Goal: Book appointment/travel/reservation

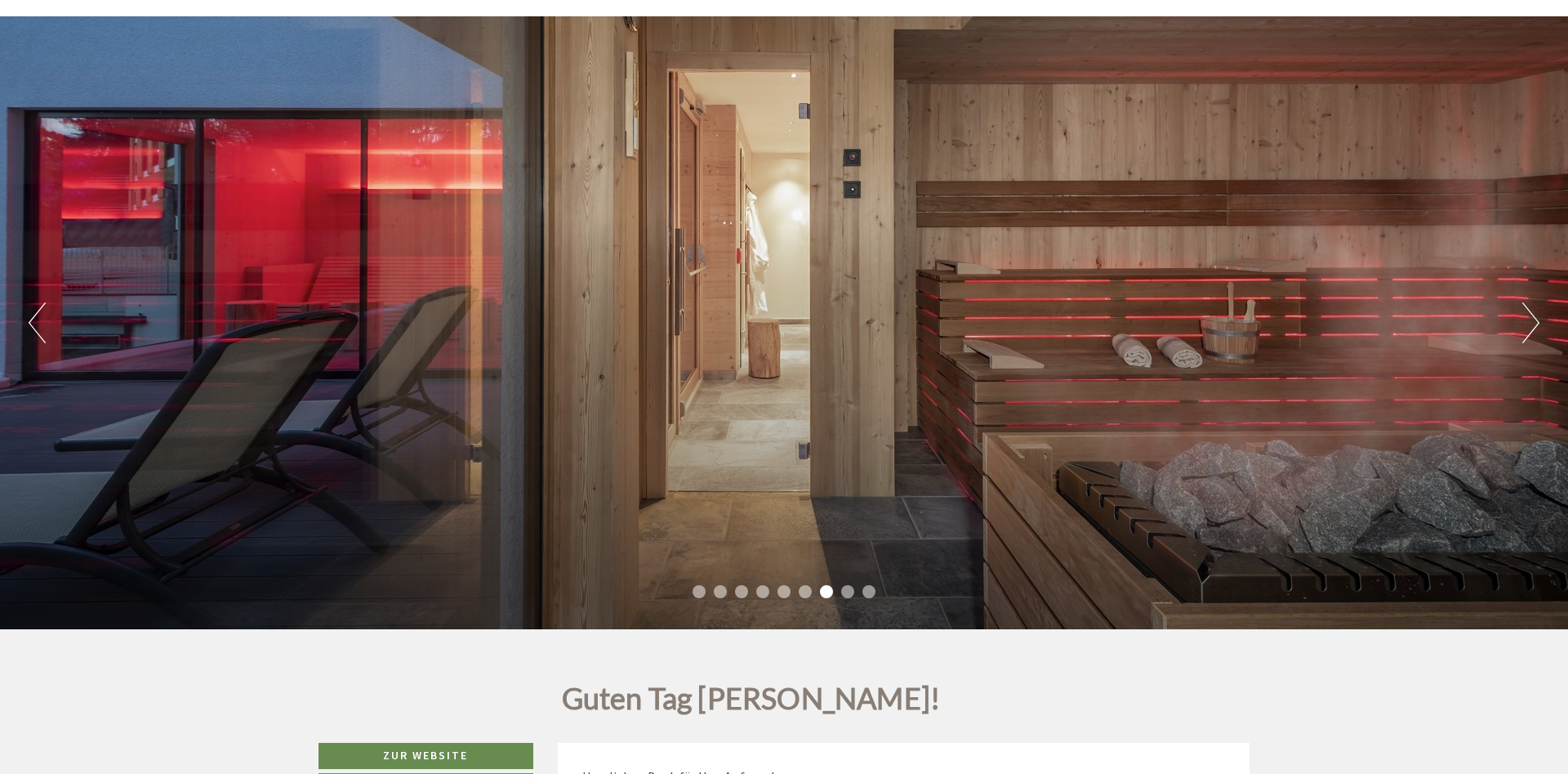
scroll to position [84, 0]
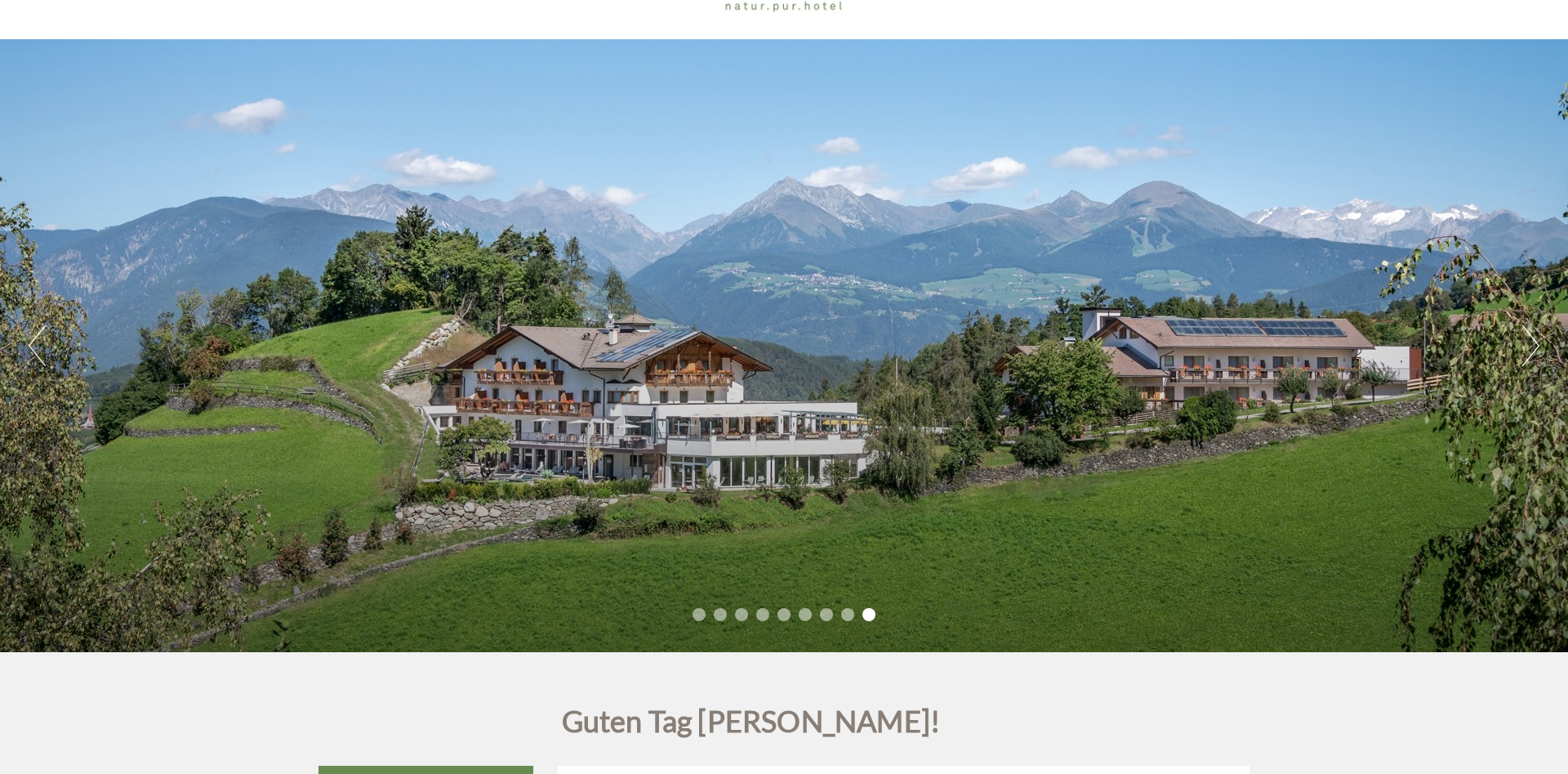
click at [32, 347] on button "Previous" at bounding box center [37, 345] width 17 height 41
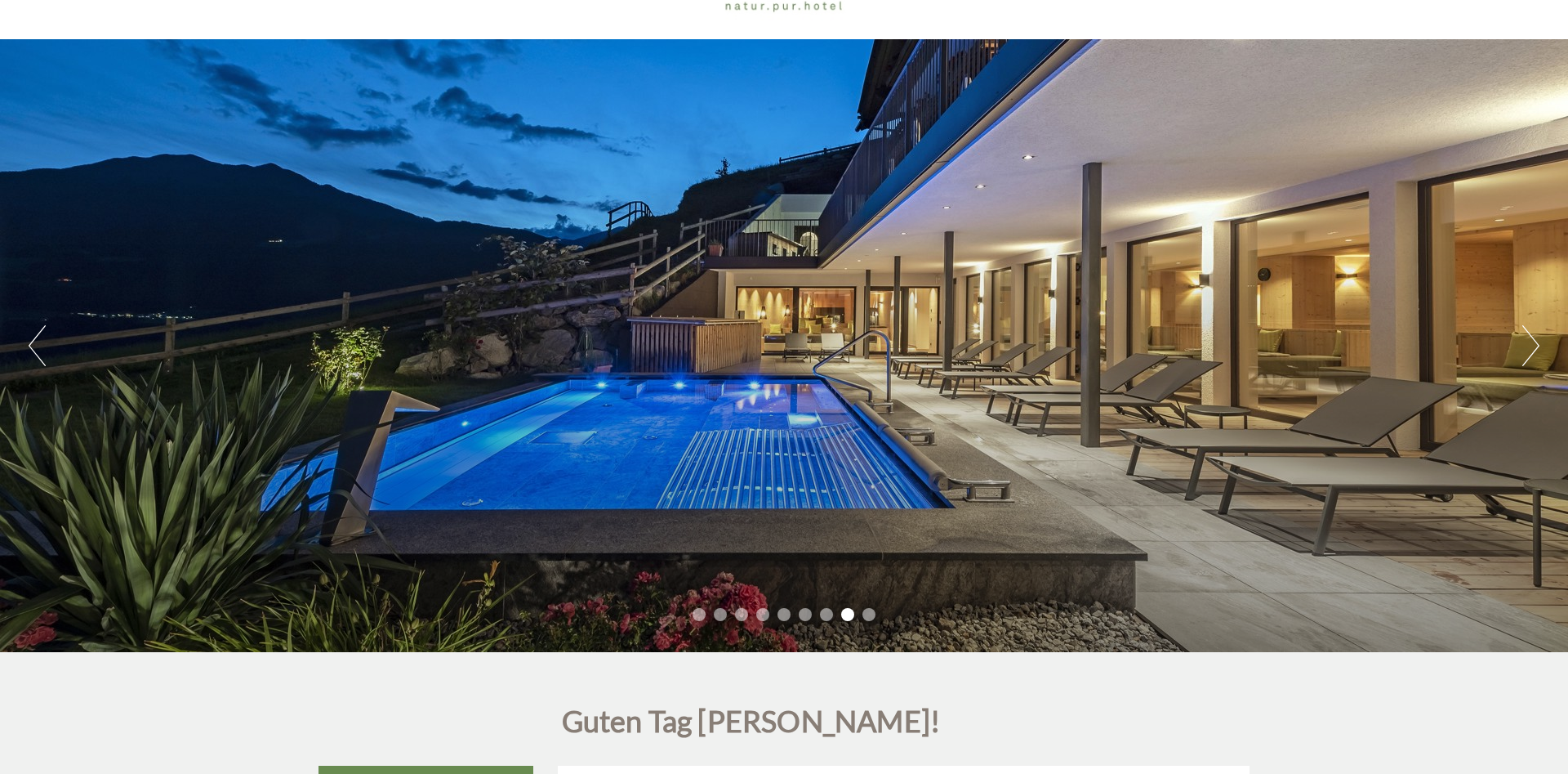
click at [38, 346] on button "Previous" at bounding box center [37, 345] width 17 height 41
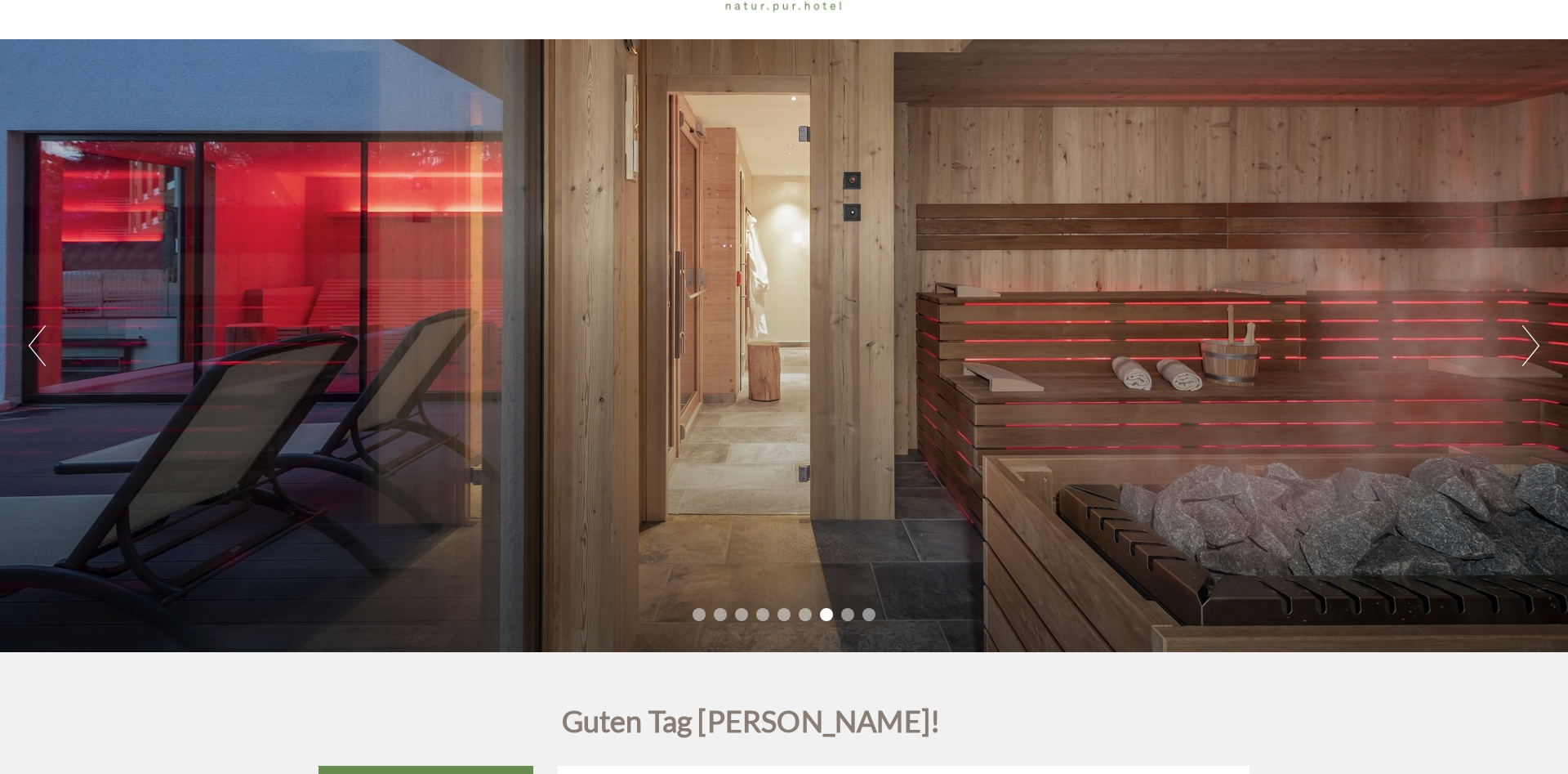
click at [38, 346] on button "Previous" at bounding box center [37, 345] width 17 height 41
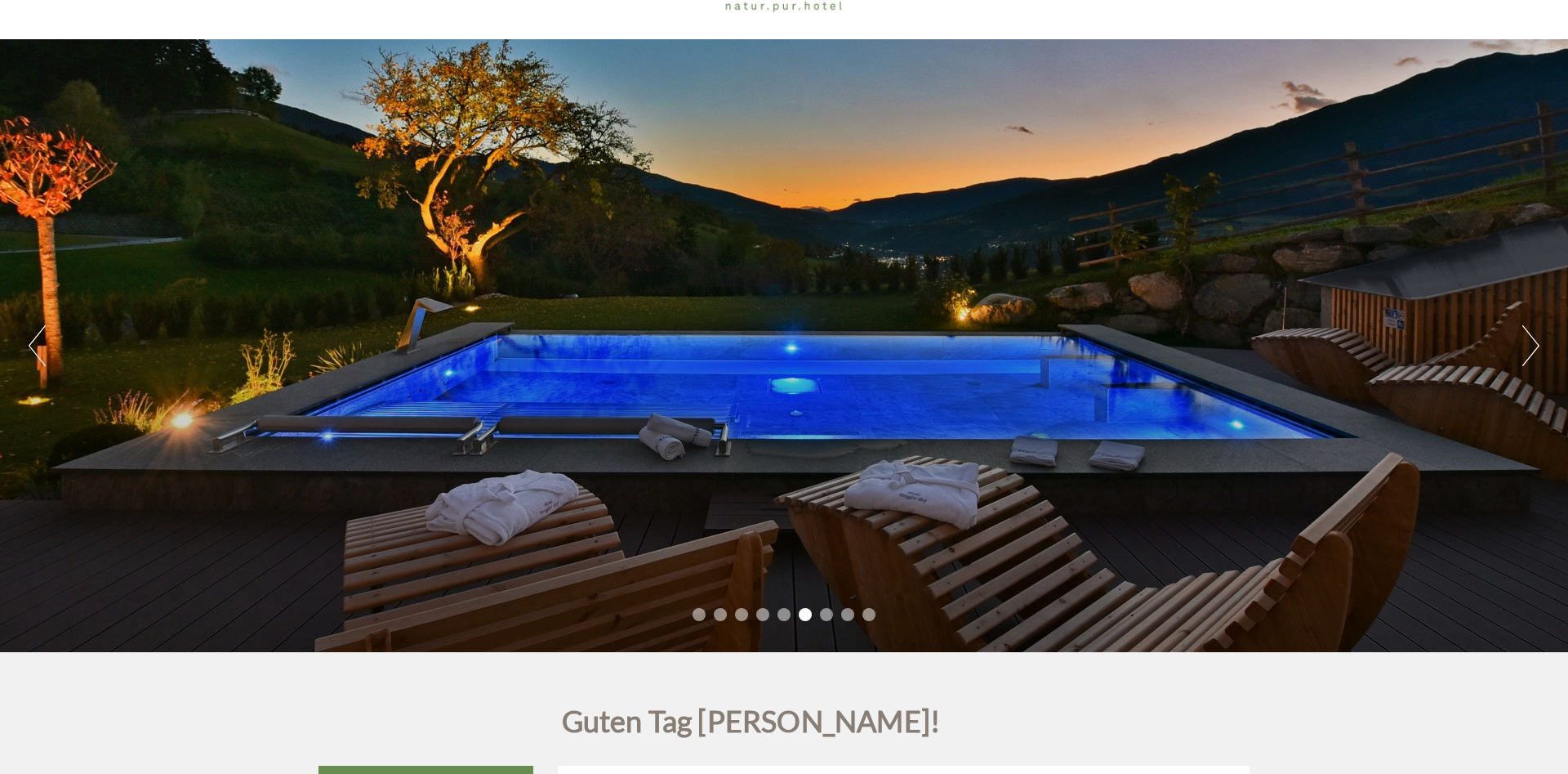
click at [1536, 347] on button "Next" at bounding box center [1530, 345] width 17 height 41
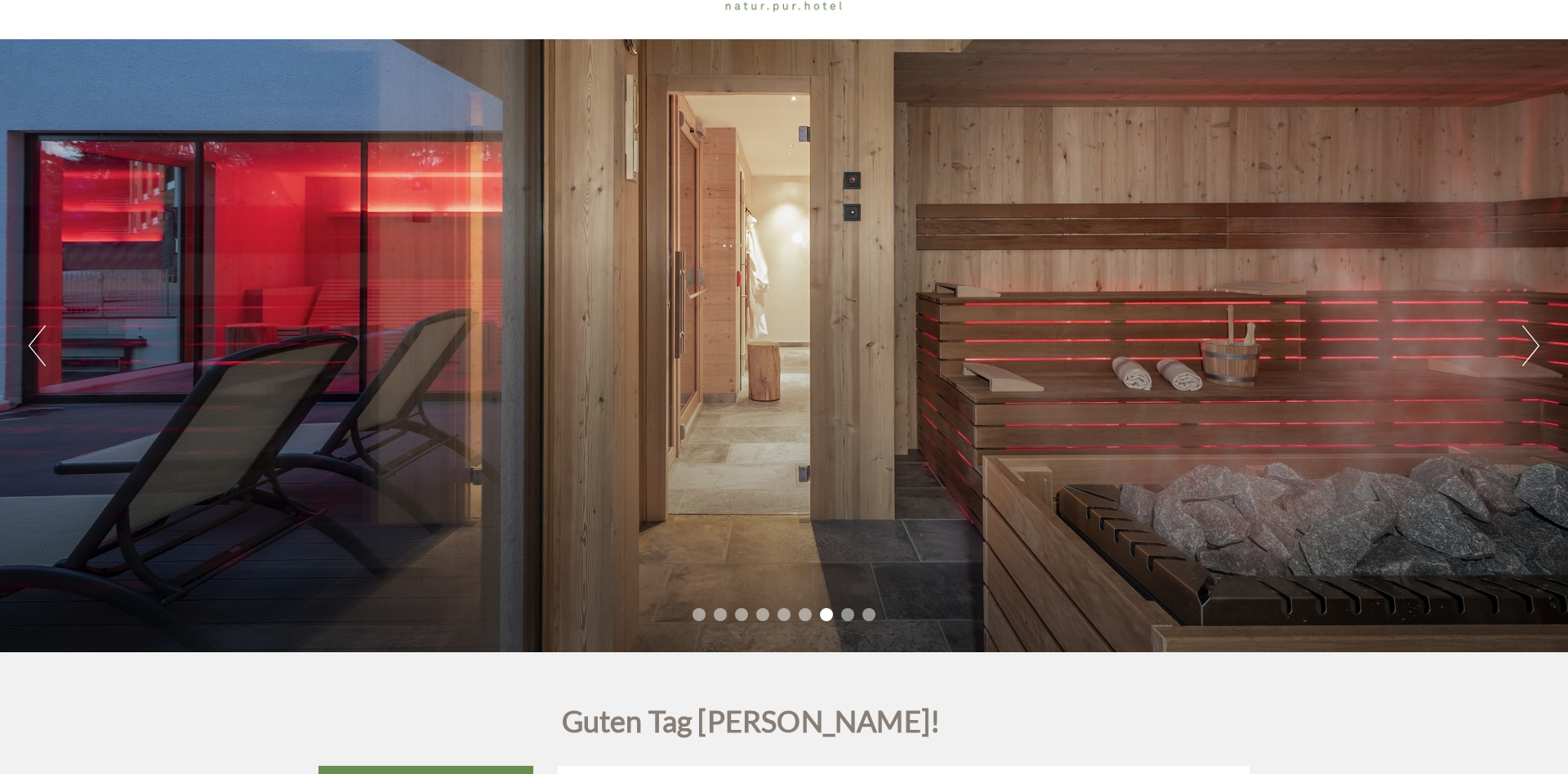
click at [1536, 347] on button "Next" at bounding box center [1530, 345] width 17 height 41
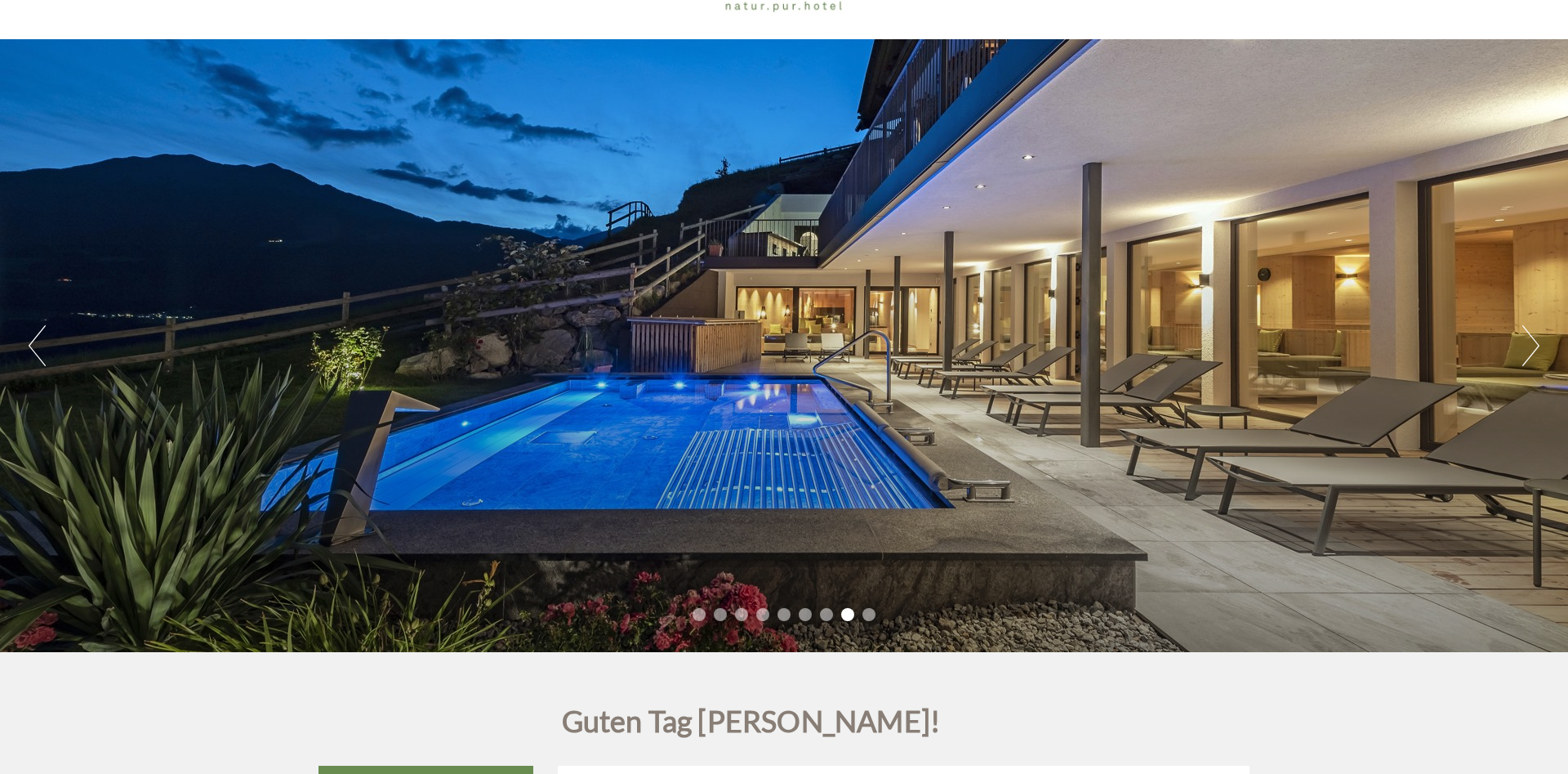
click at [1536, 347] on button "Next" at bounding box center [1530, 345] width 17 height 41
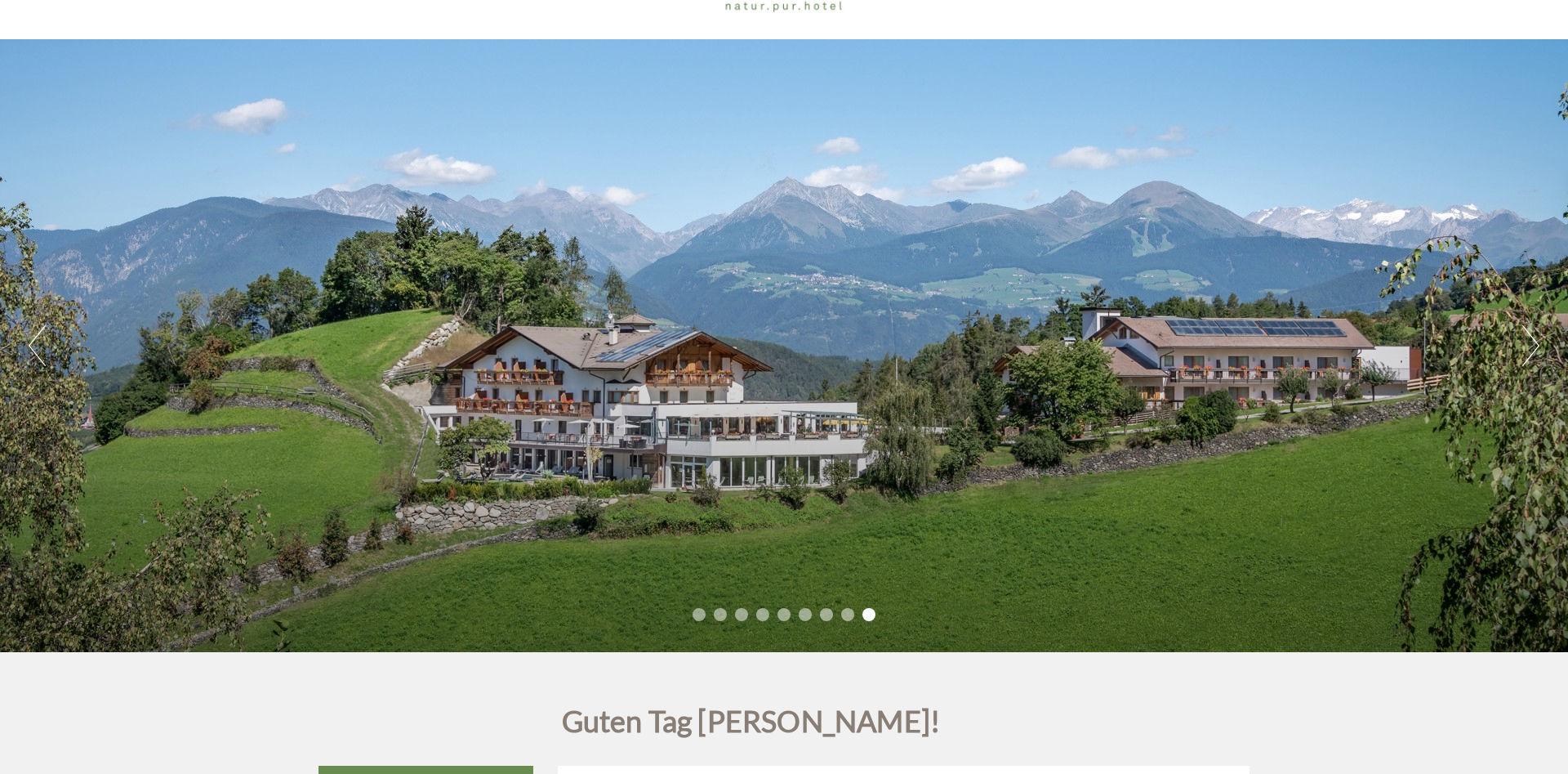
click at [1536, 347] on button "Next" at bounding box center [1530, 345] width 17 height 41
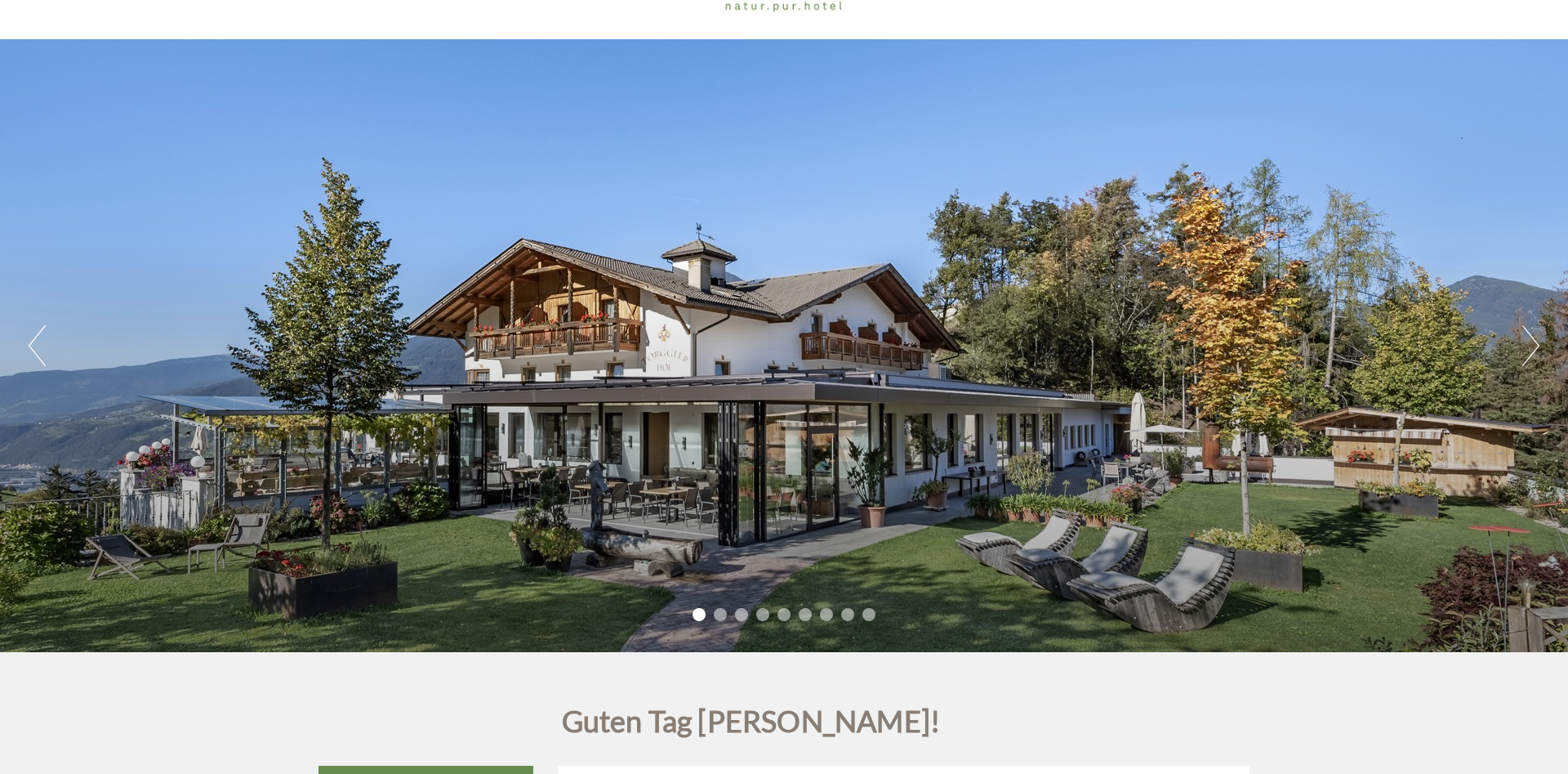
click at [1536, 347] on button "Next" at bounding box center [1530, 345] width 17 height 41
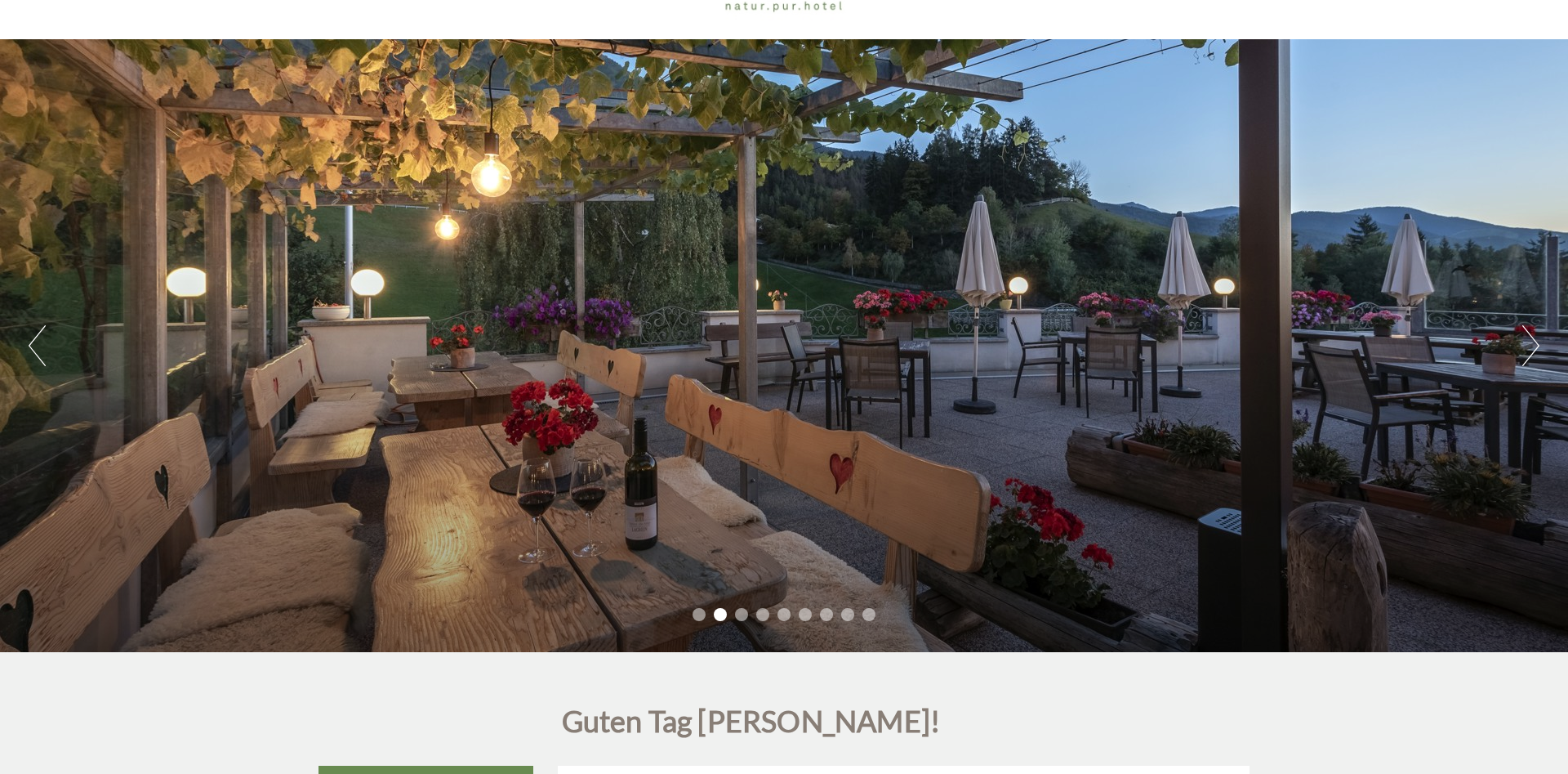
click at [1536, 347] on button "Next" at bounding box center [1530, 345] width 17 height 41
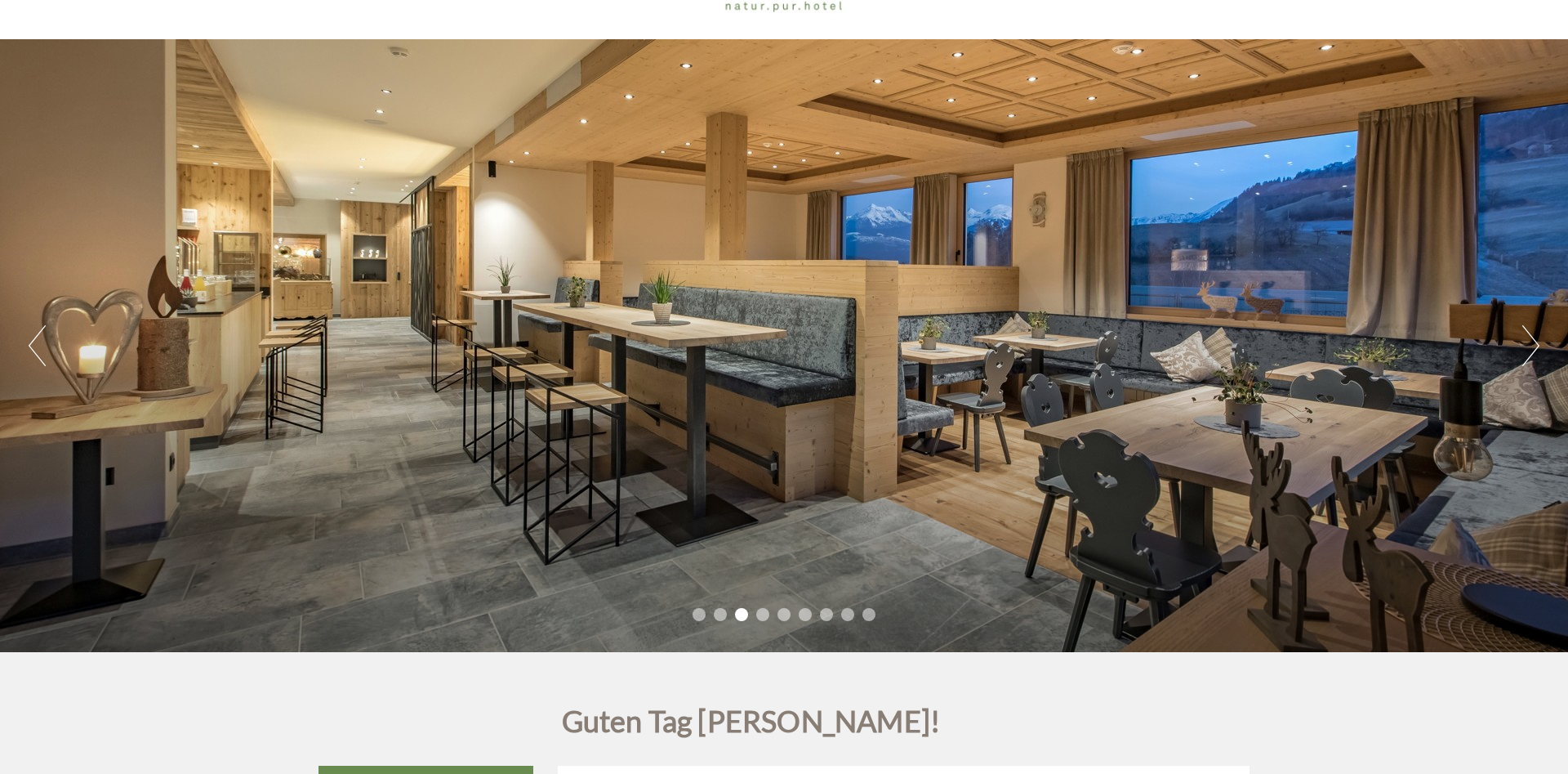
click at [1536, 347] on button "Next" at bounding box center [1530, 345] width 17 height 41
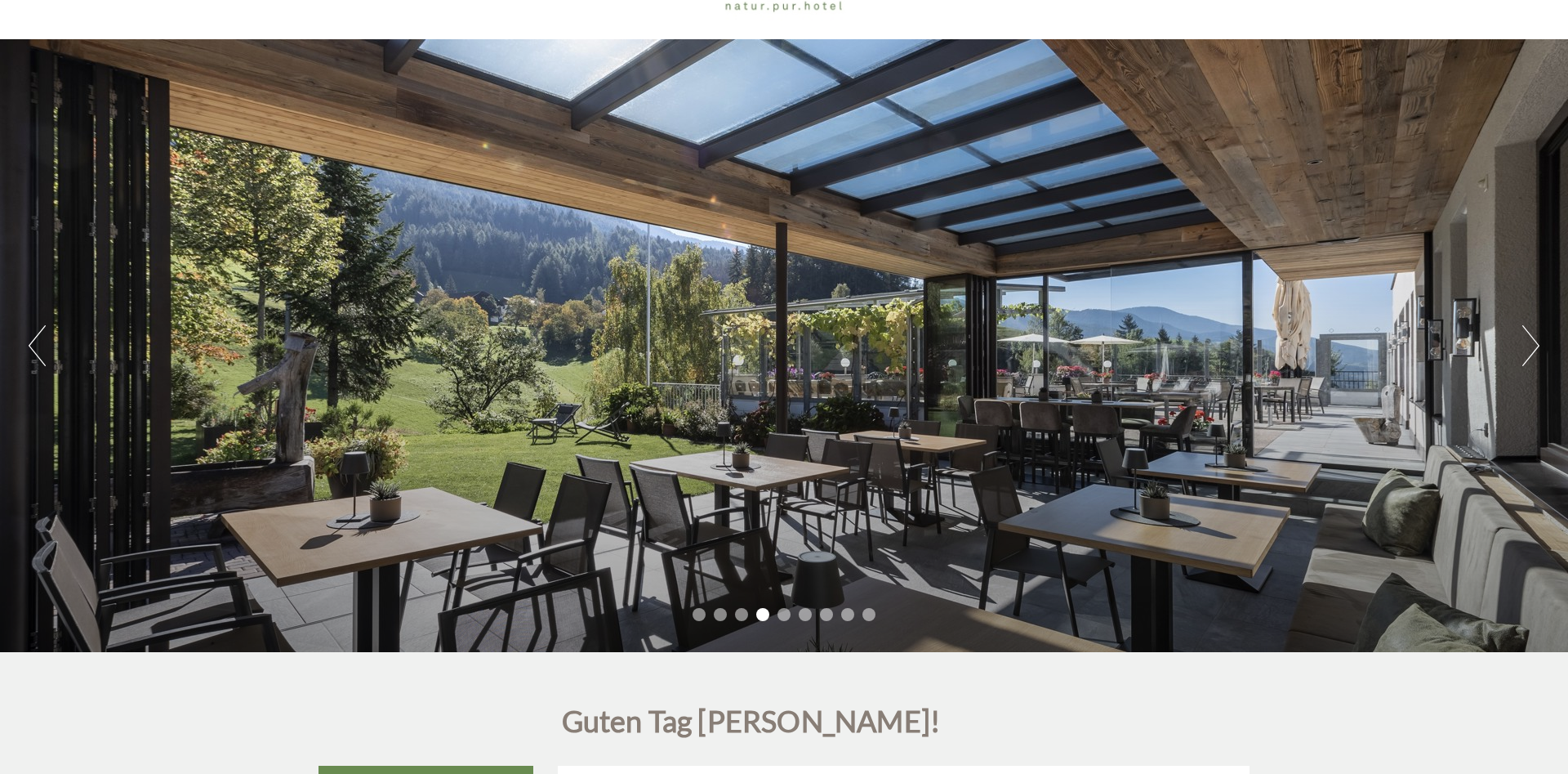
click at [1536, 347] on button "Next" at bounding box center [1530, 345] width 17 height 41
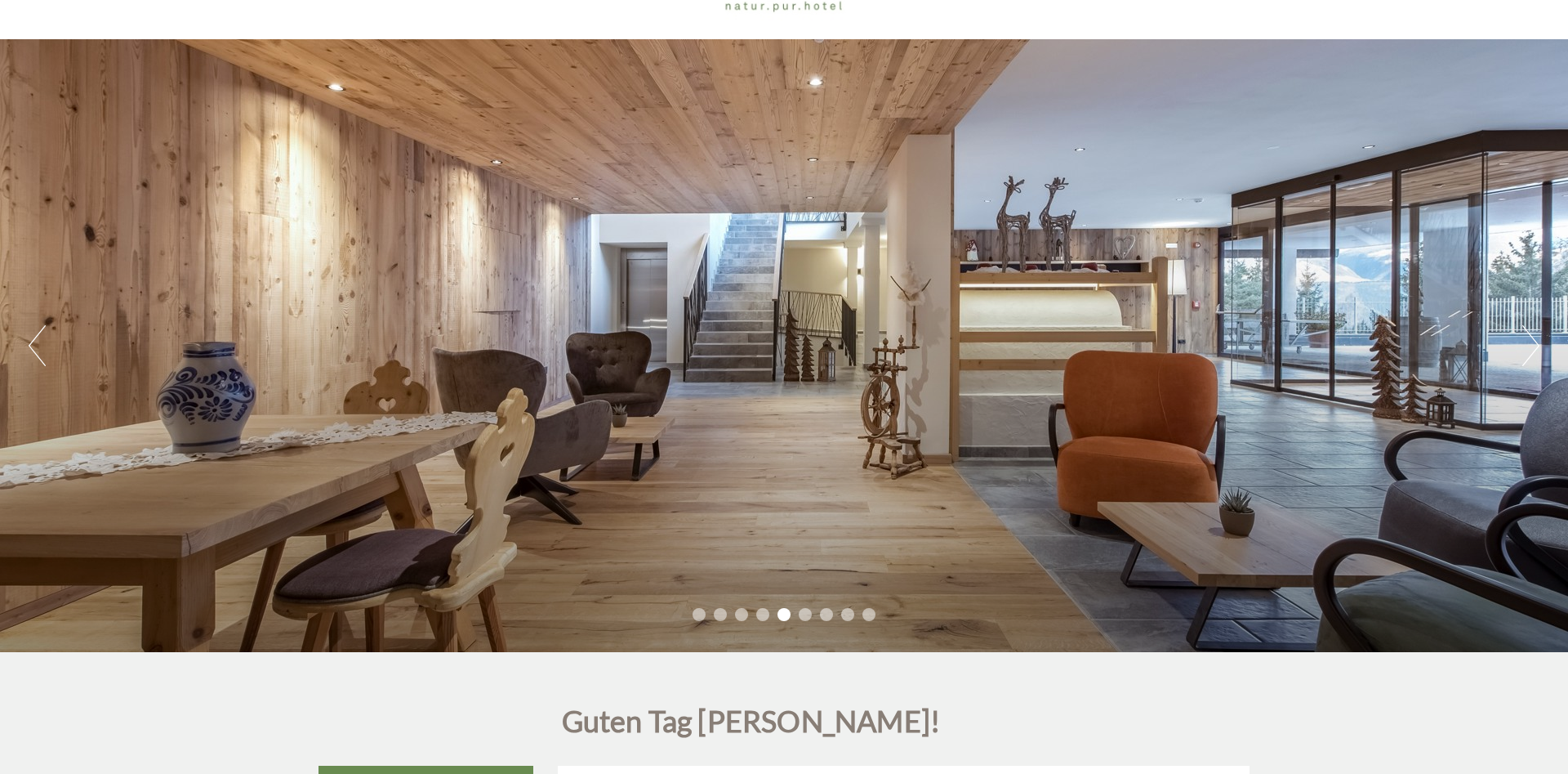
click at [1536, 347] on button "Next" at bounding box center [1530, 345] width 17 height 41
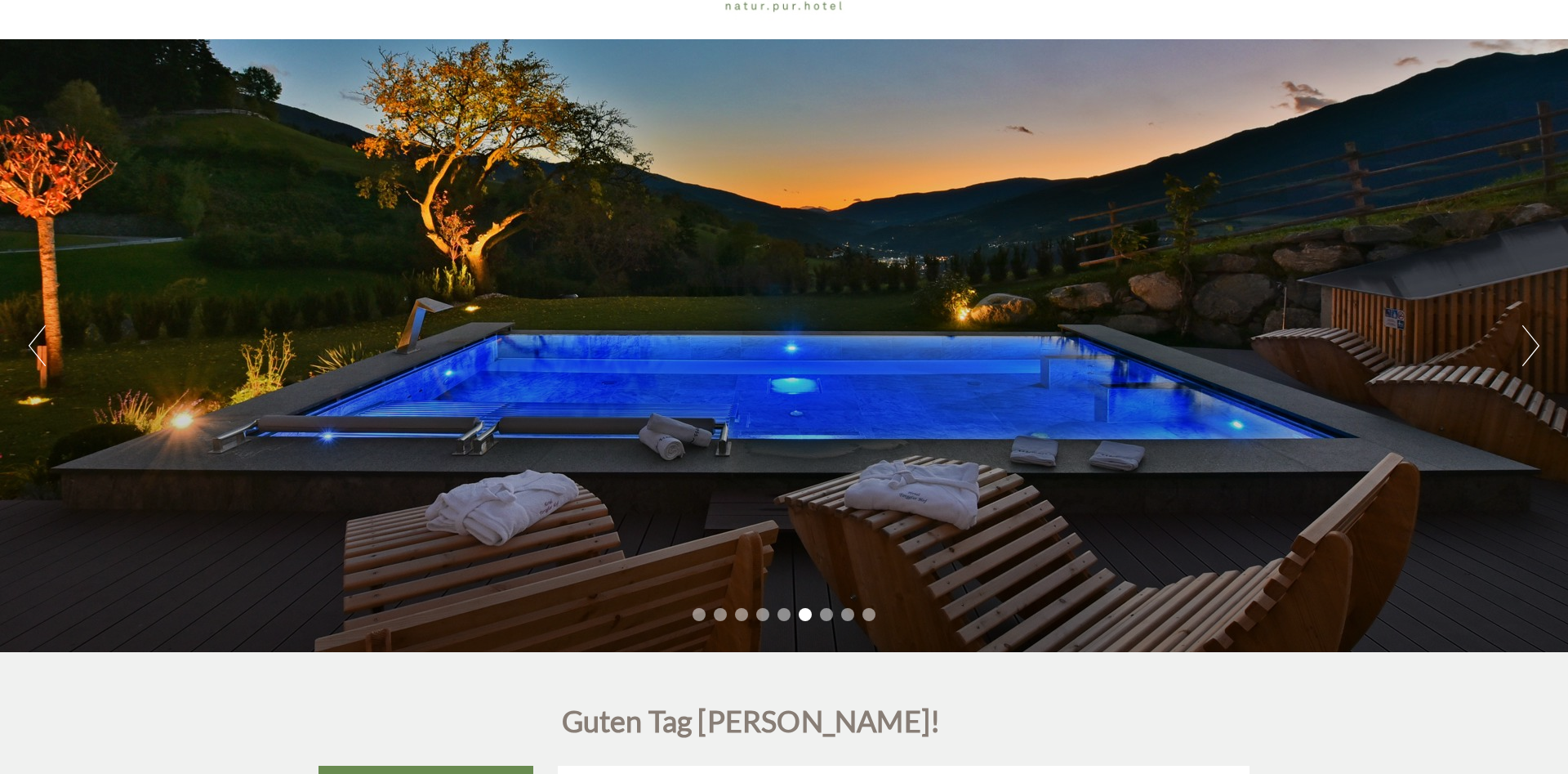
click at [1536, 347] on button "Next" at bounding box center [1530, 345] width 17 height 41
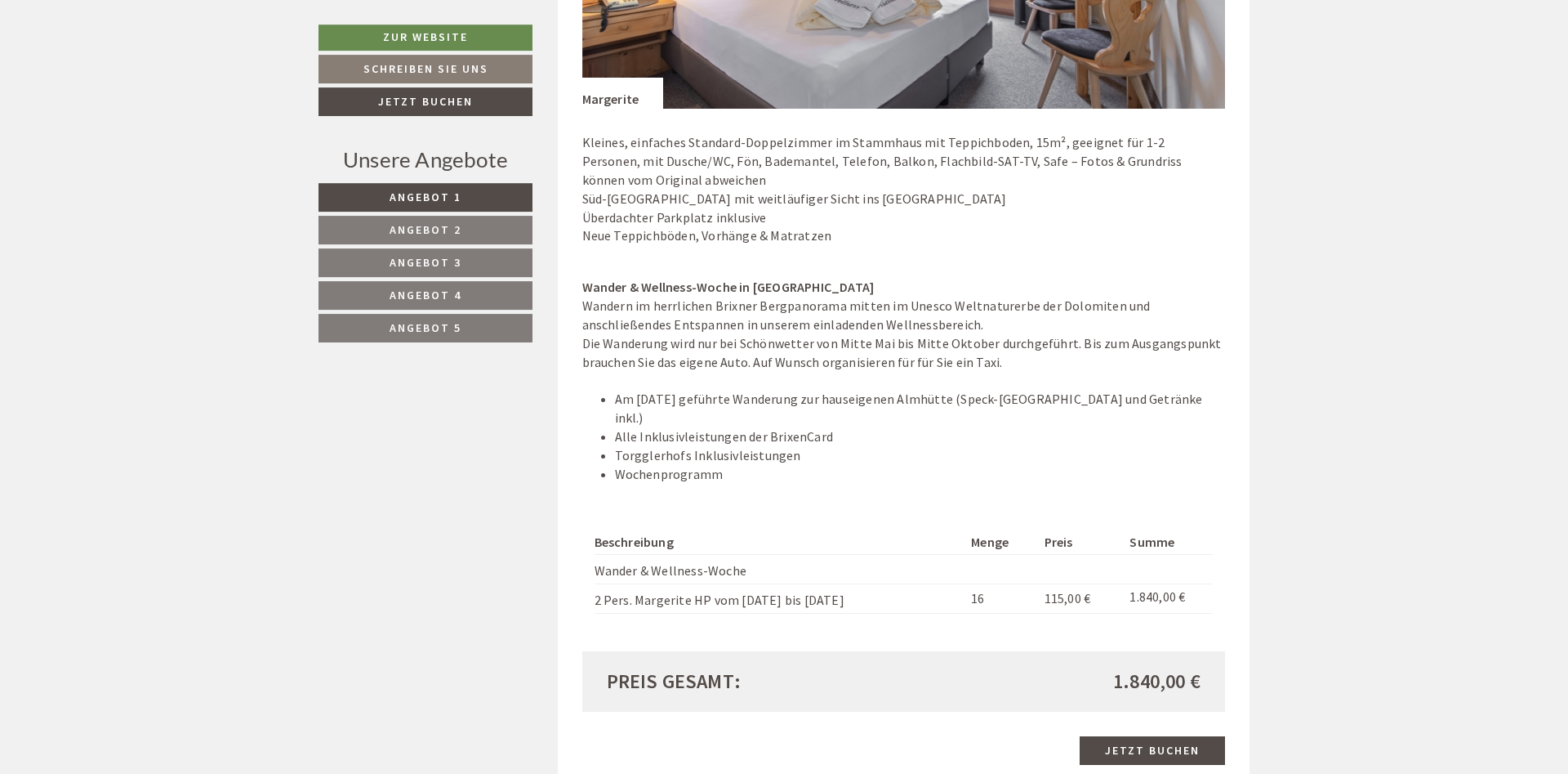
scroll to position [1751, 0]
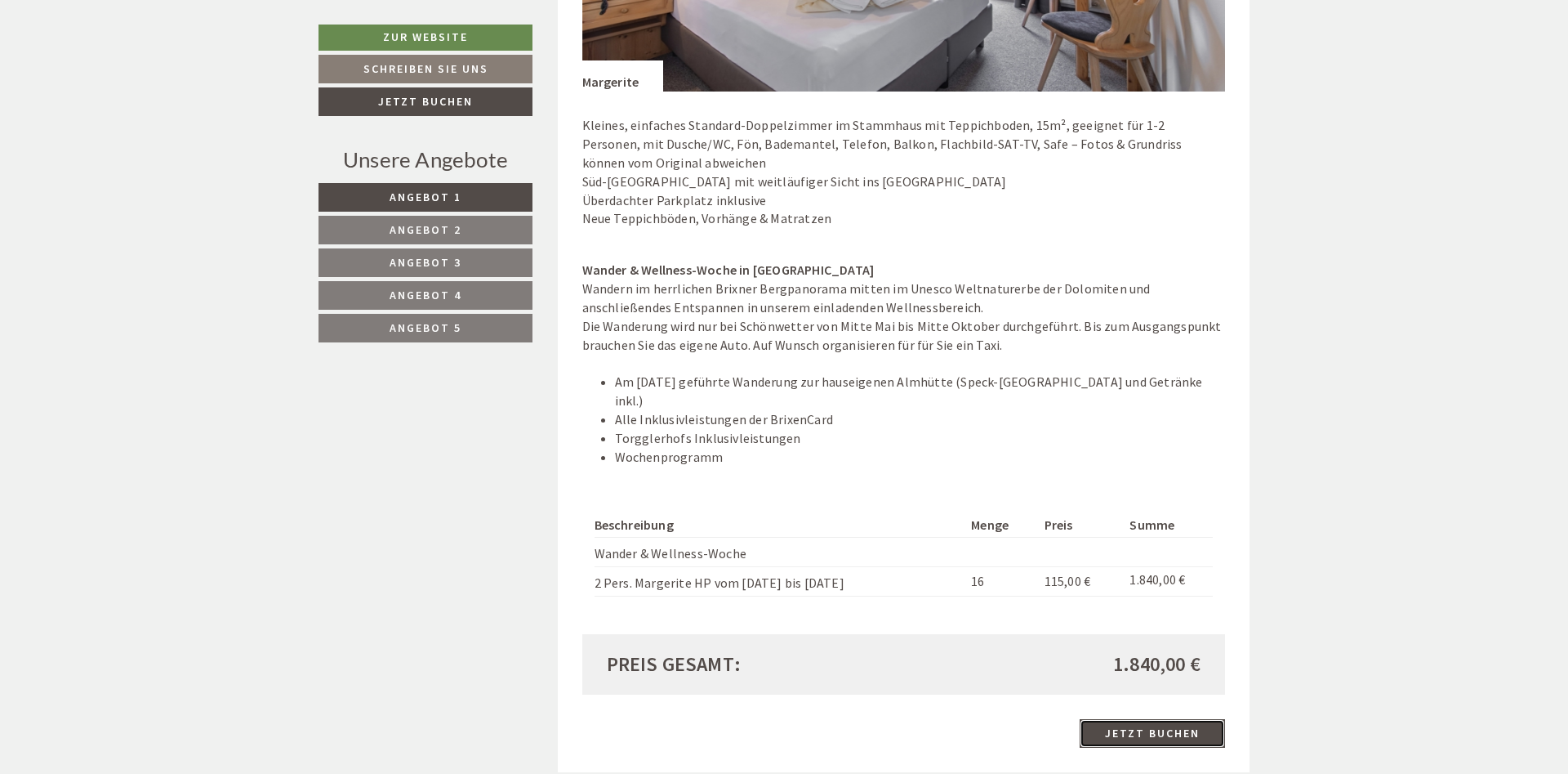
click at [1140, 719] on link "Jetzt buchen" at bounding box center [1152, 733] width 145 height 29
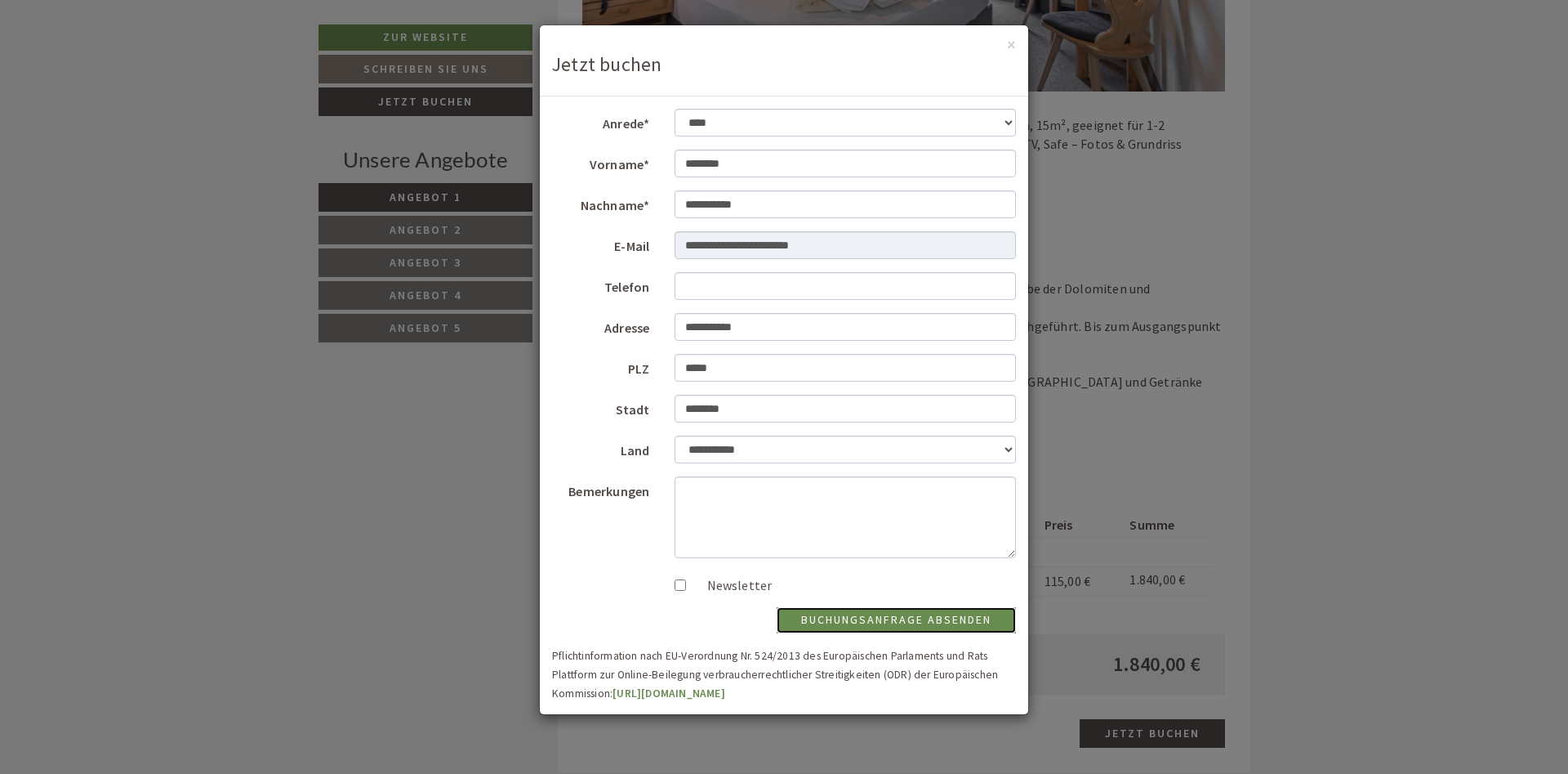
click at [920, 622] on button "Buchungsanfrage absenden" at bounding box center [896, 620] width 240 height 26
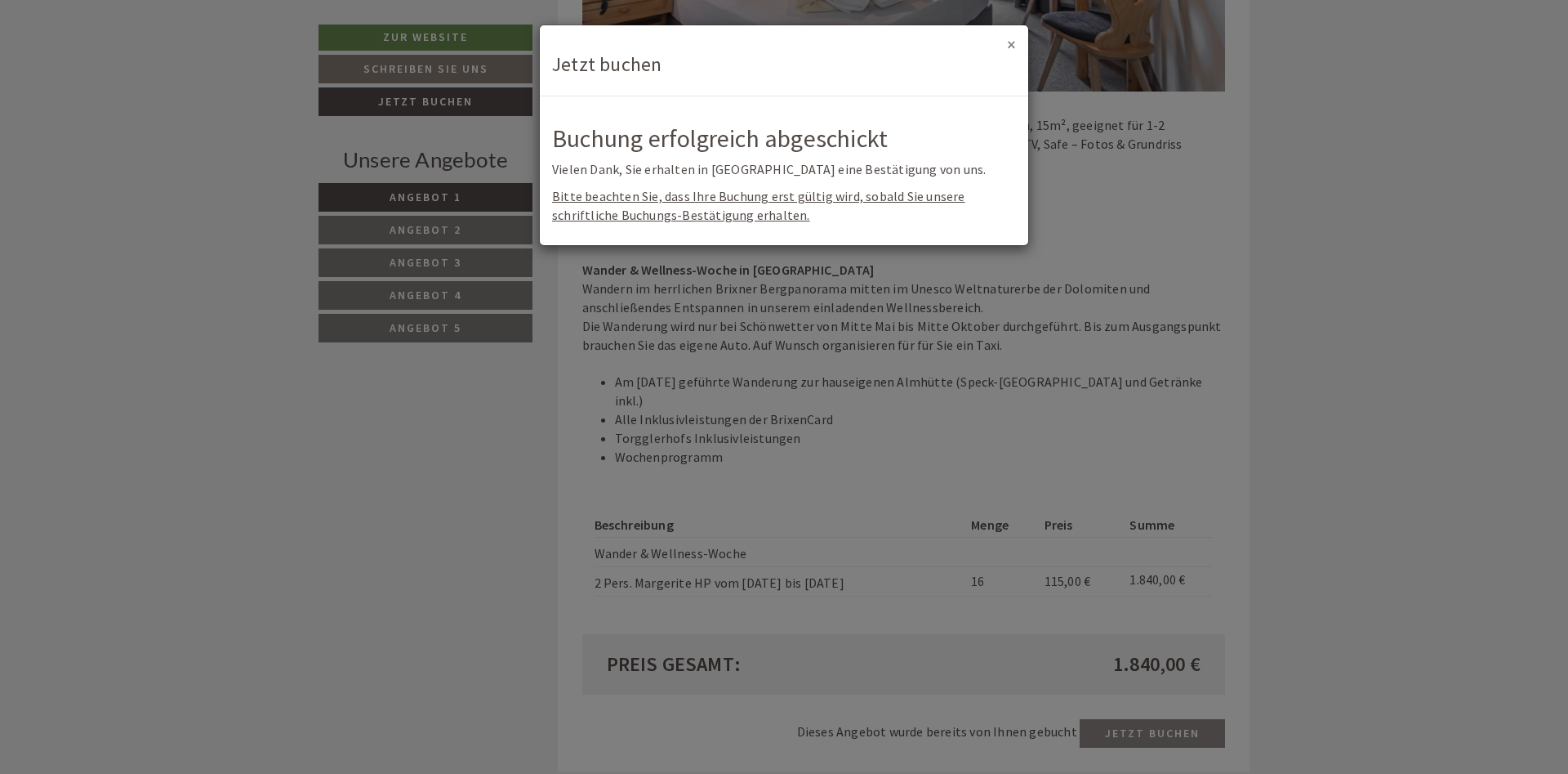
click at [1013, 48] on button "×" at bounding box center [1011, 44] width 9 height 17
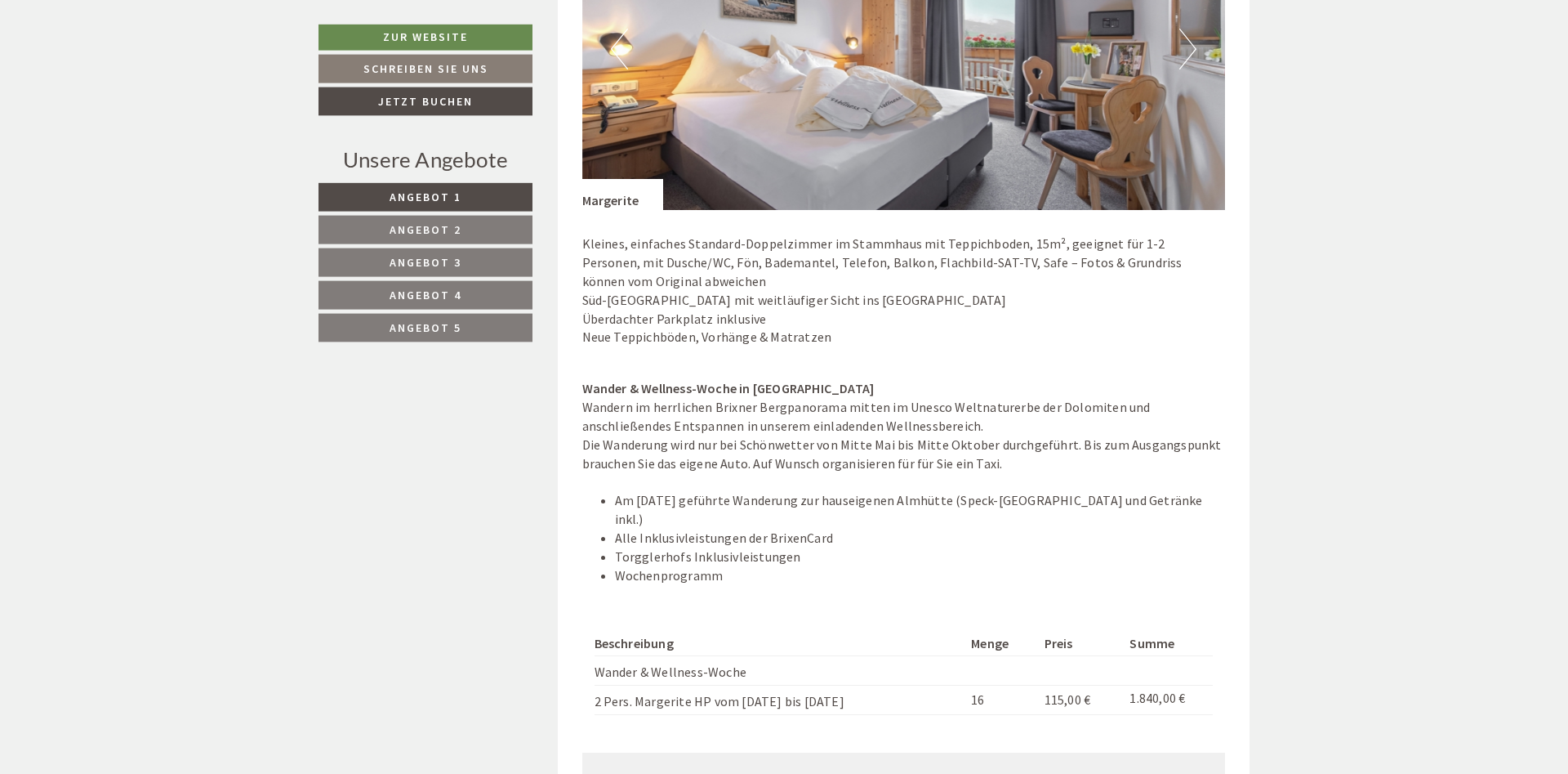
scroll to position [1764, 0]
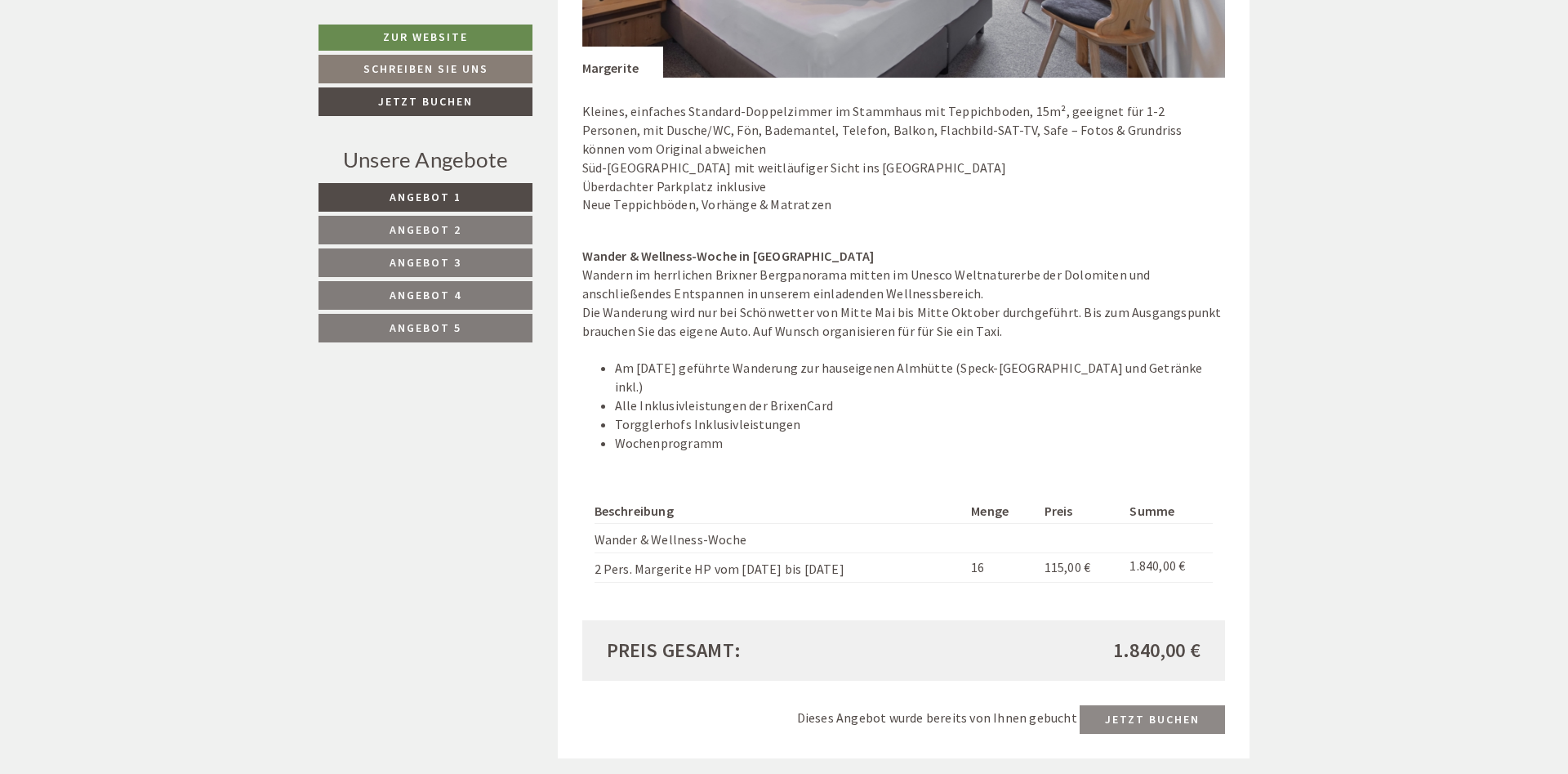
click at [446, 327] on span "Angebot 5" at bounding box center [426, 327] width 72 height 14
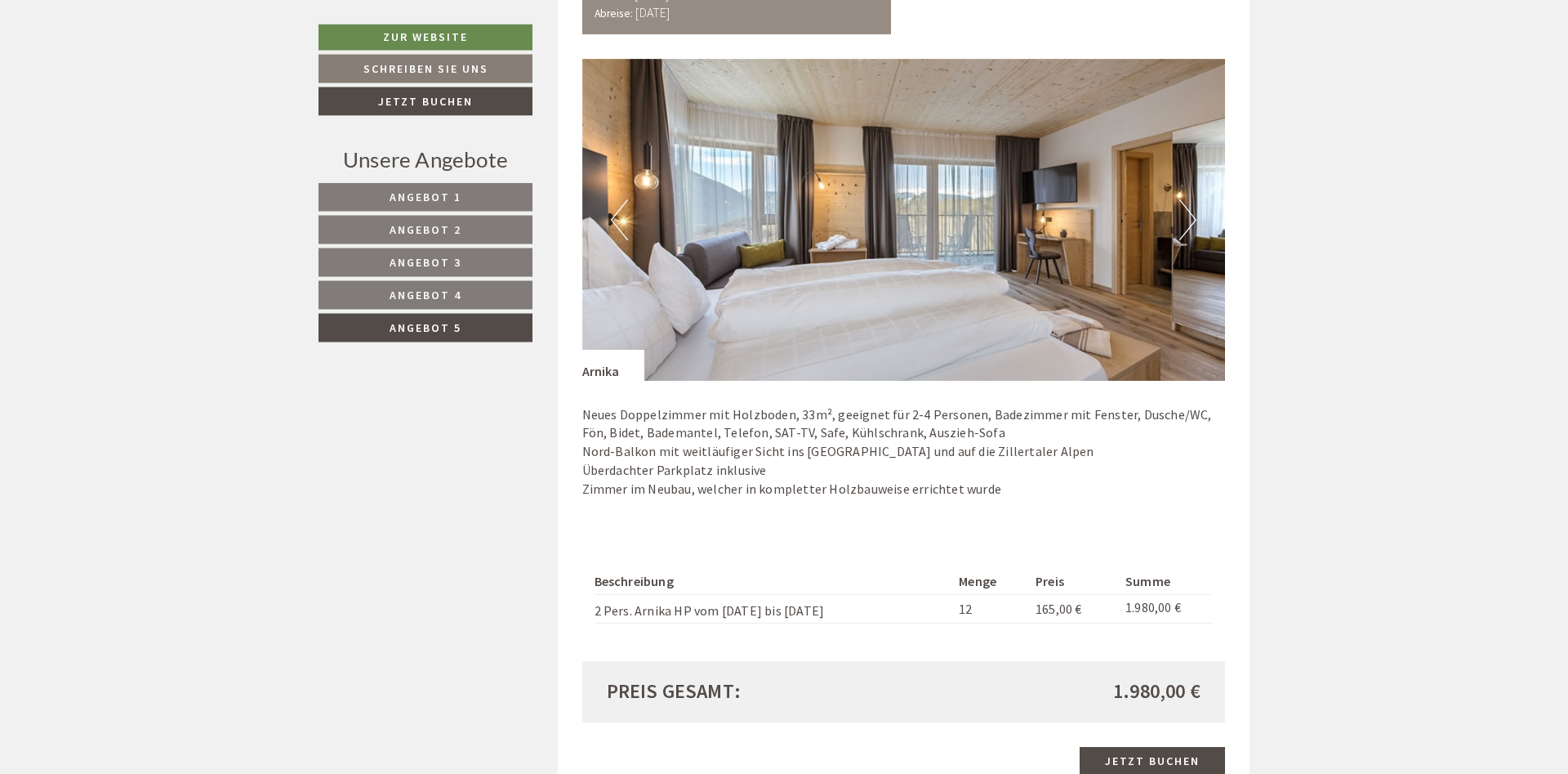
scroll to position [1162, 0]
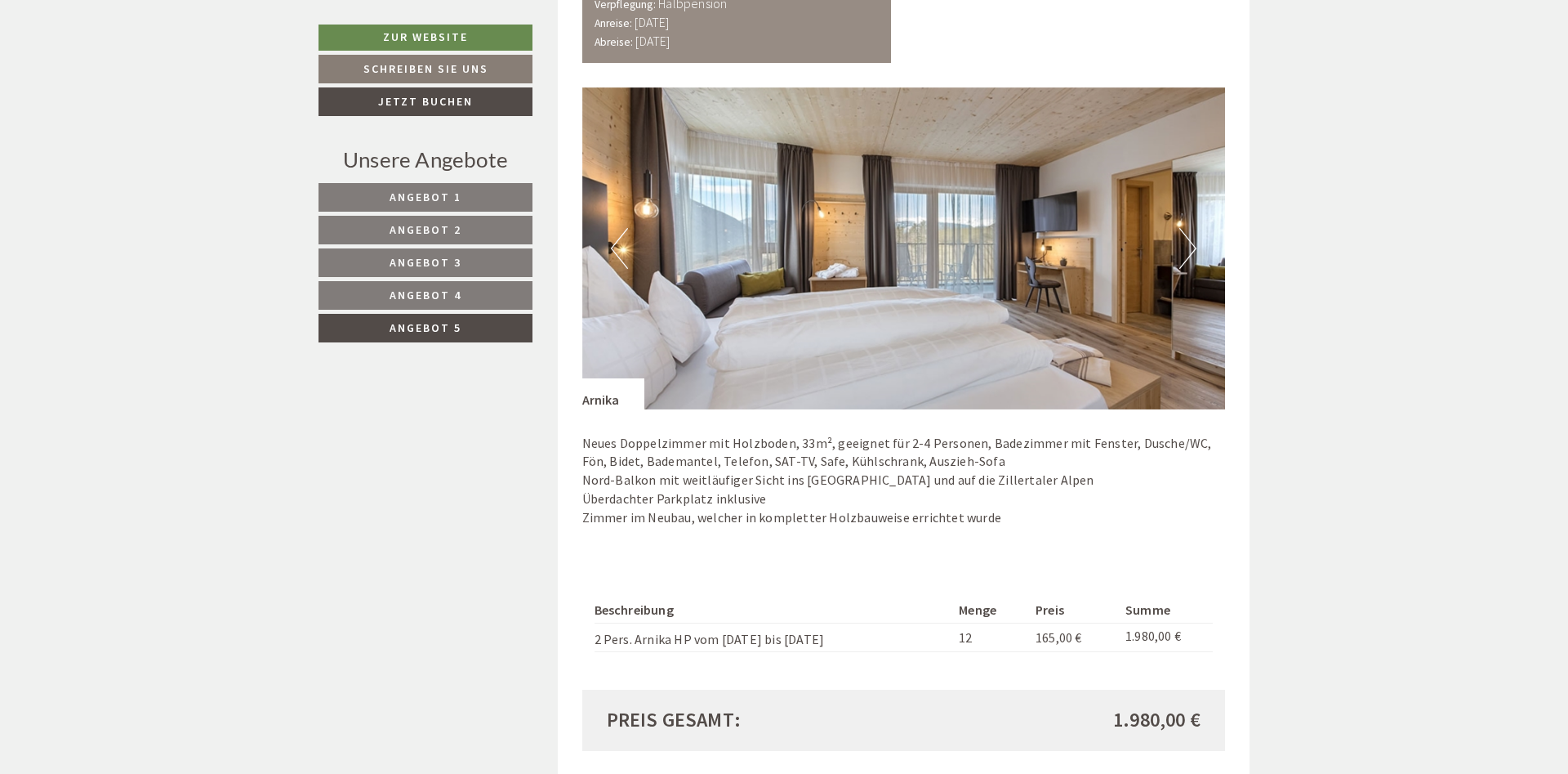
click at [391, 294] on span "Angebot 4" at bounding box center [426, 295] width 72 height 14
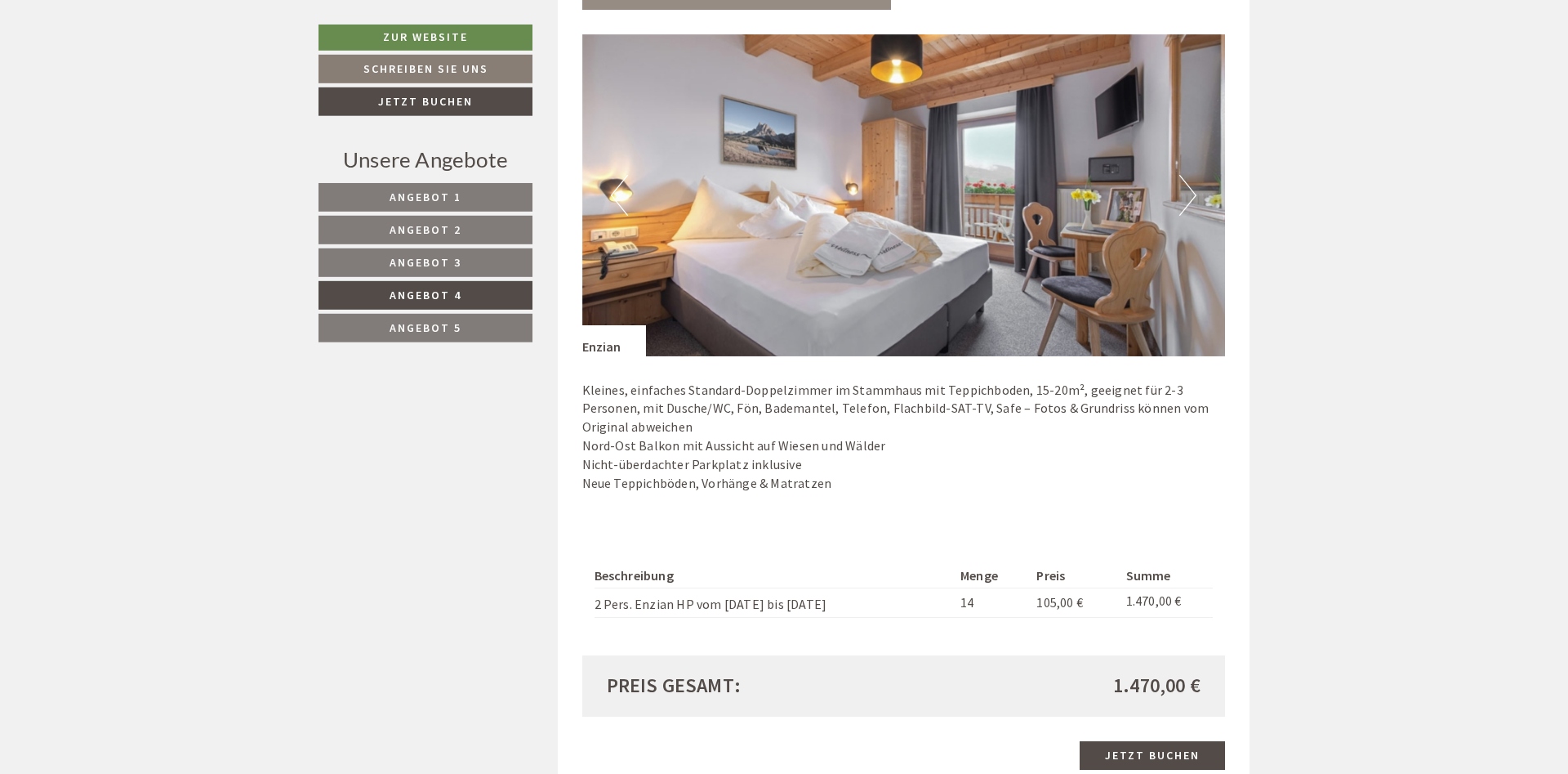
scroll to position [1245, 0]
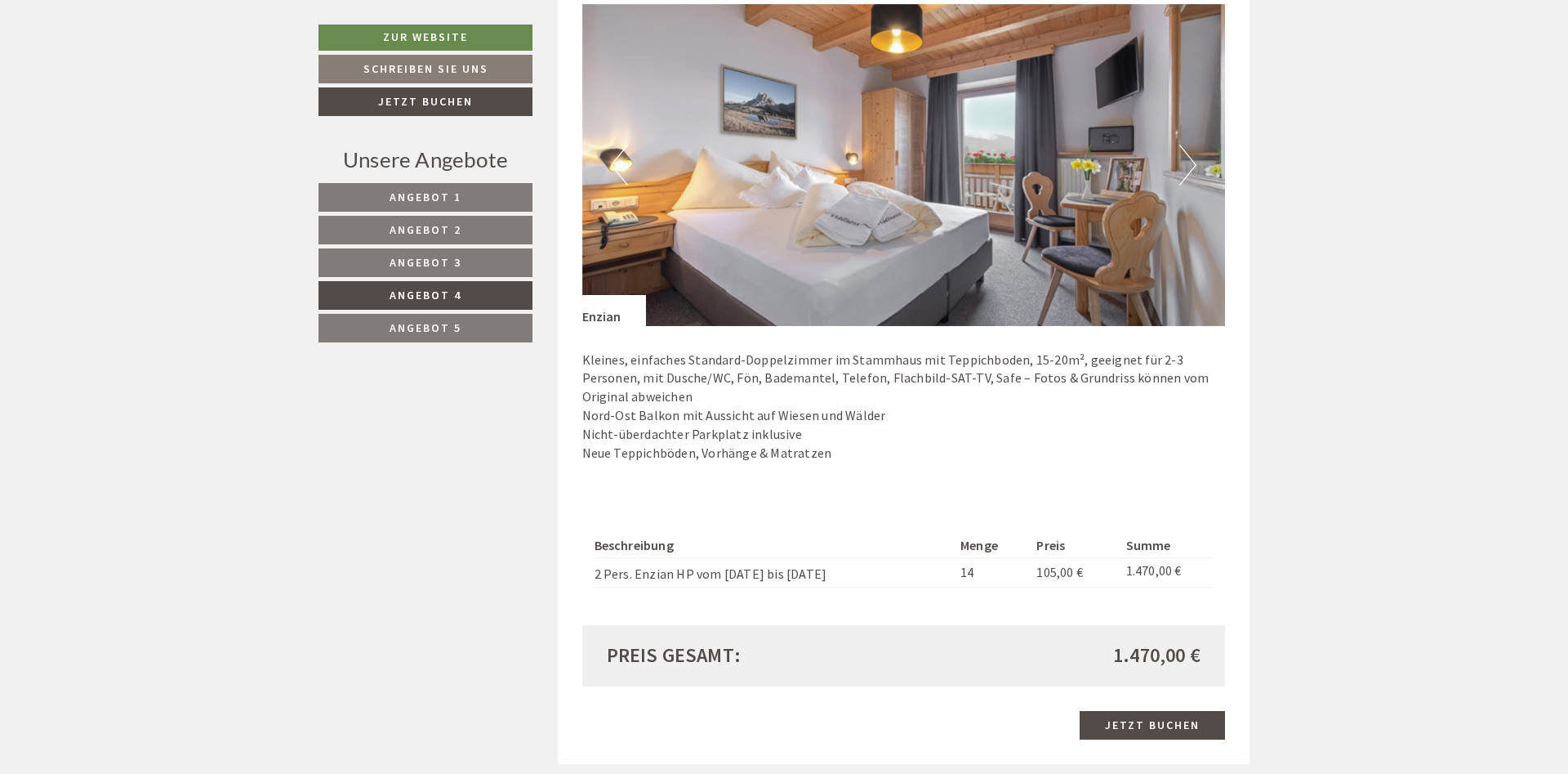
click at [451, 266] on span "Angebot 3" at bounding box center [426, 262] width 72 height 14
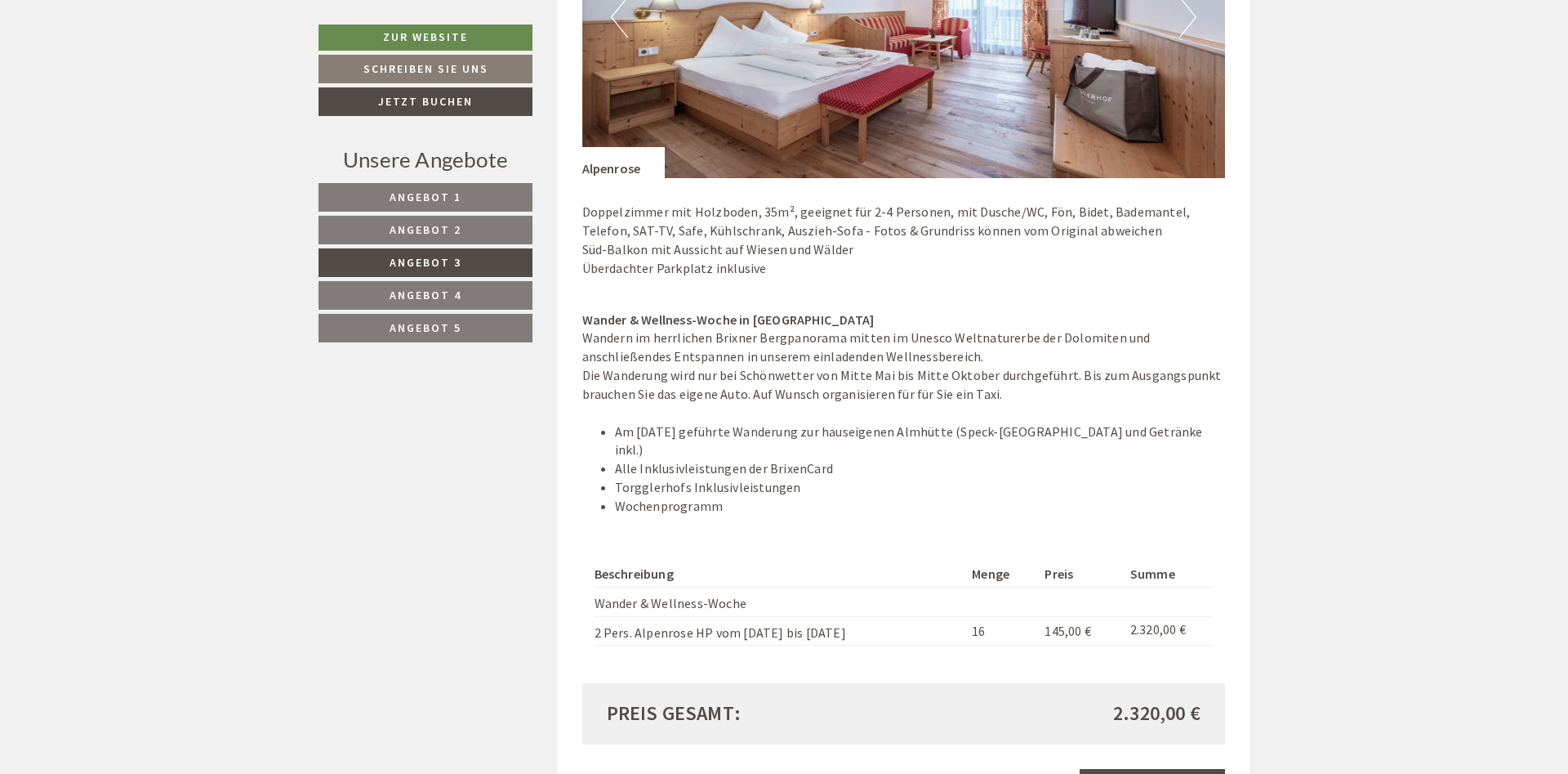
scroll to position [1745, 0]
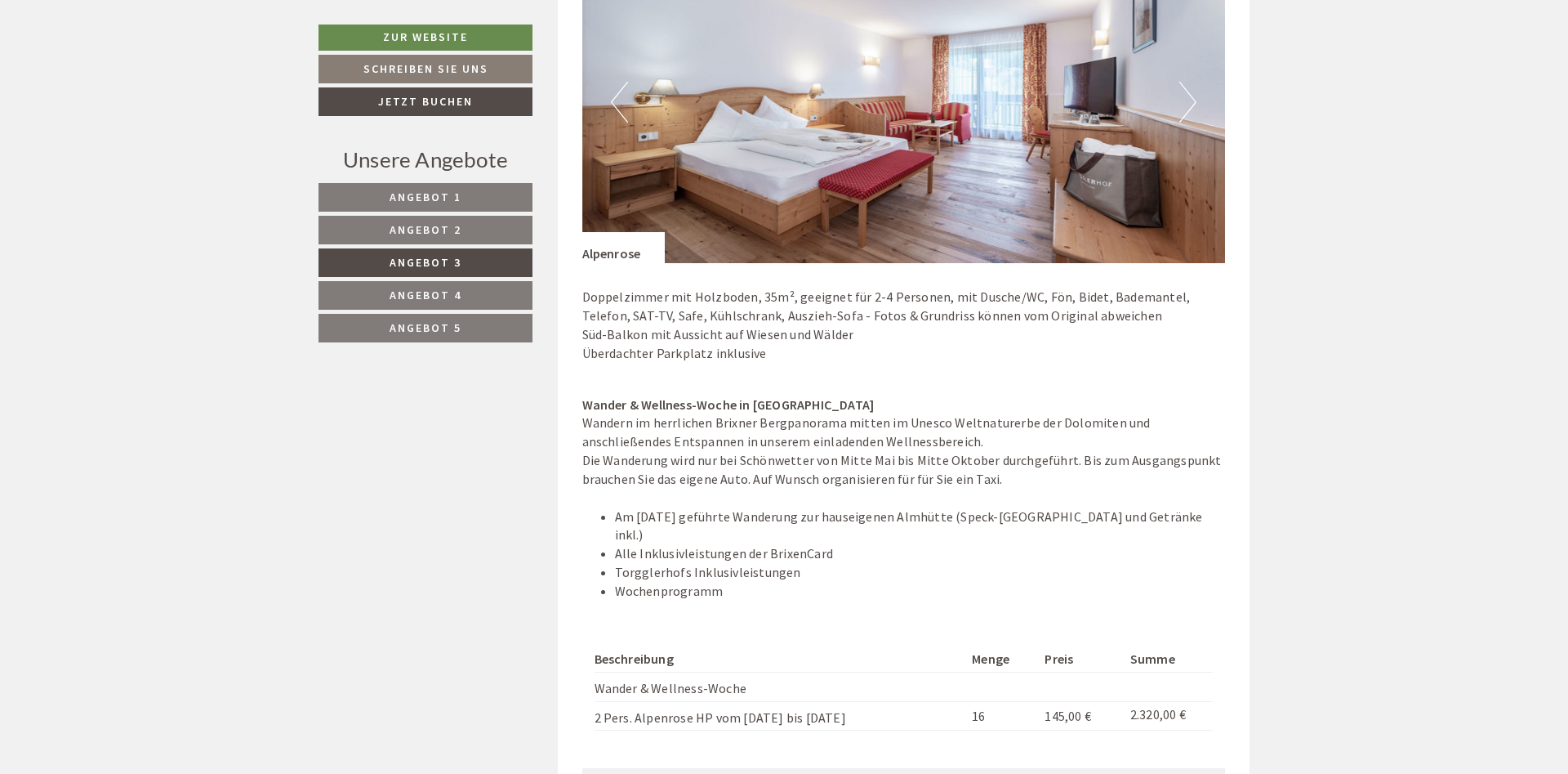
click at [459, 238] on link "Angebot 2" at bounding box center [426, 230] width 214 height 29
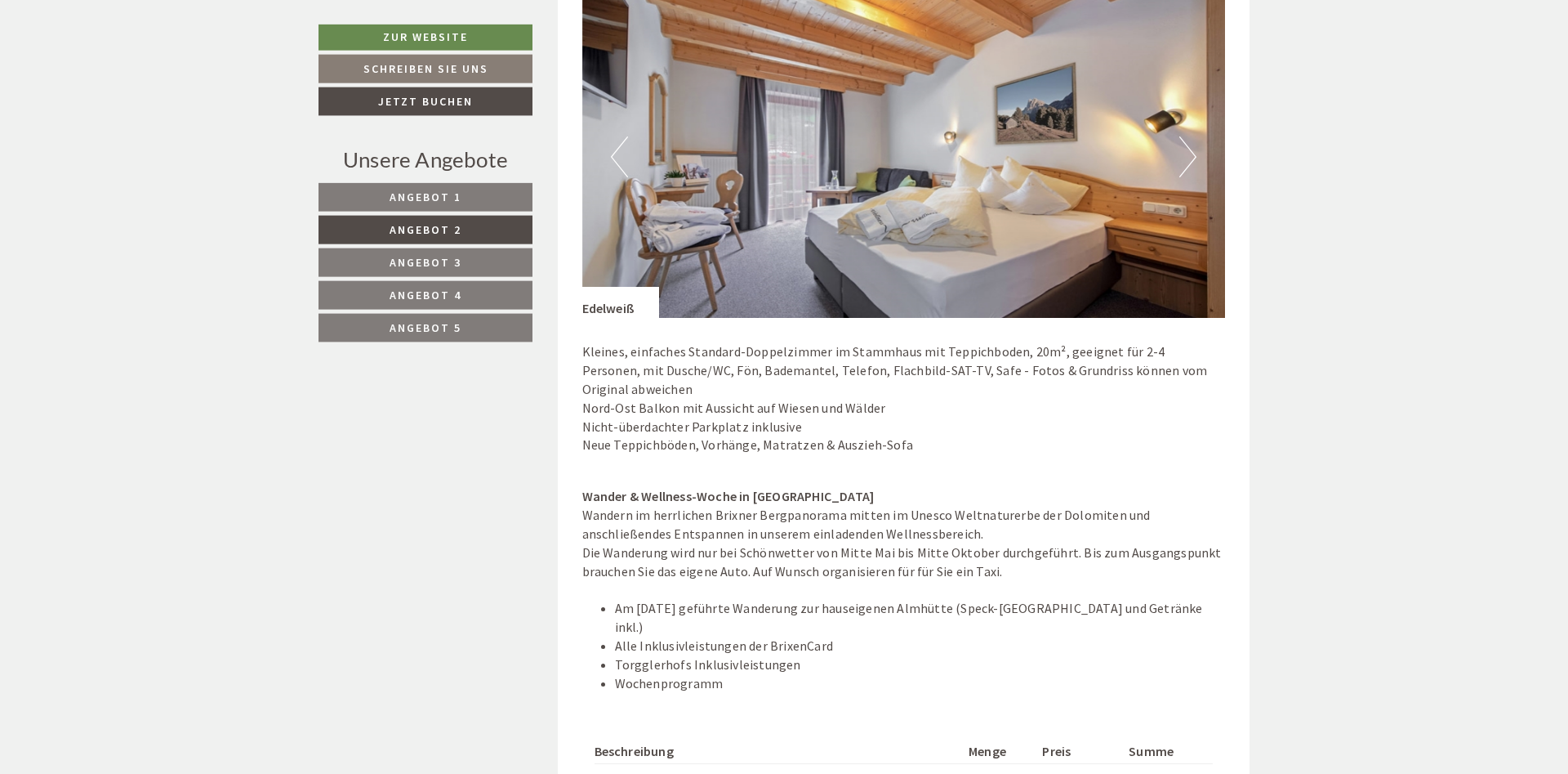
scroll to position [1496, 0]
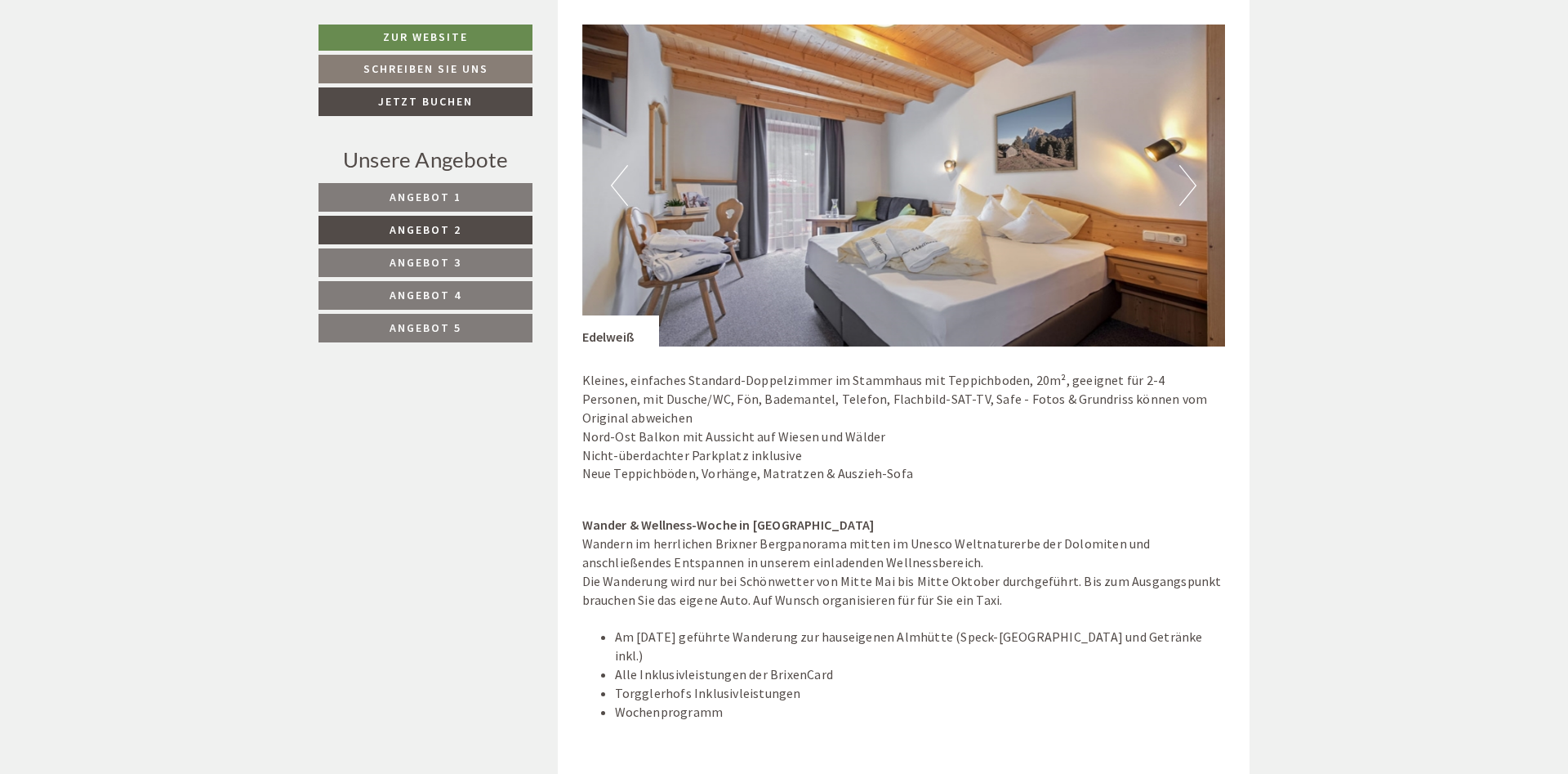
click at [460, 198] on span "Angebot 1" at bounding box center [426, 196] width 72 height 14
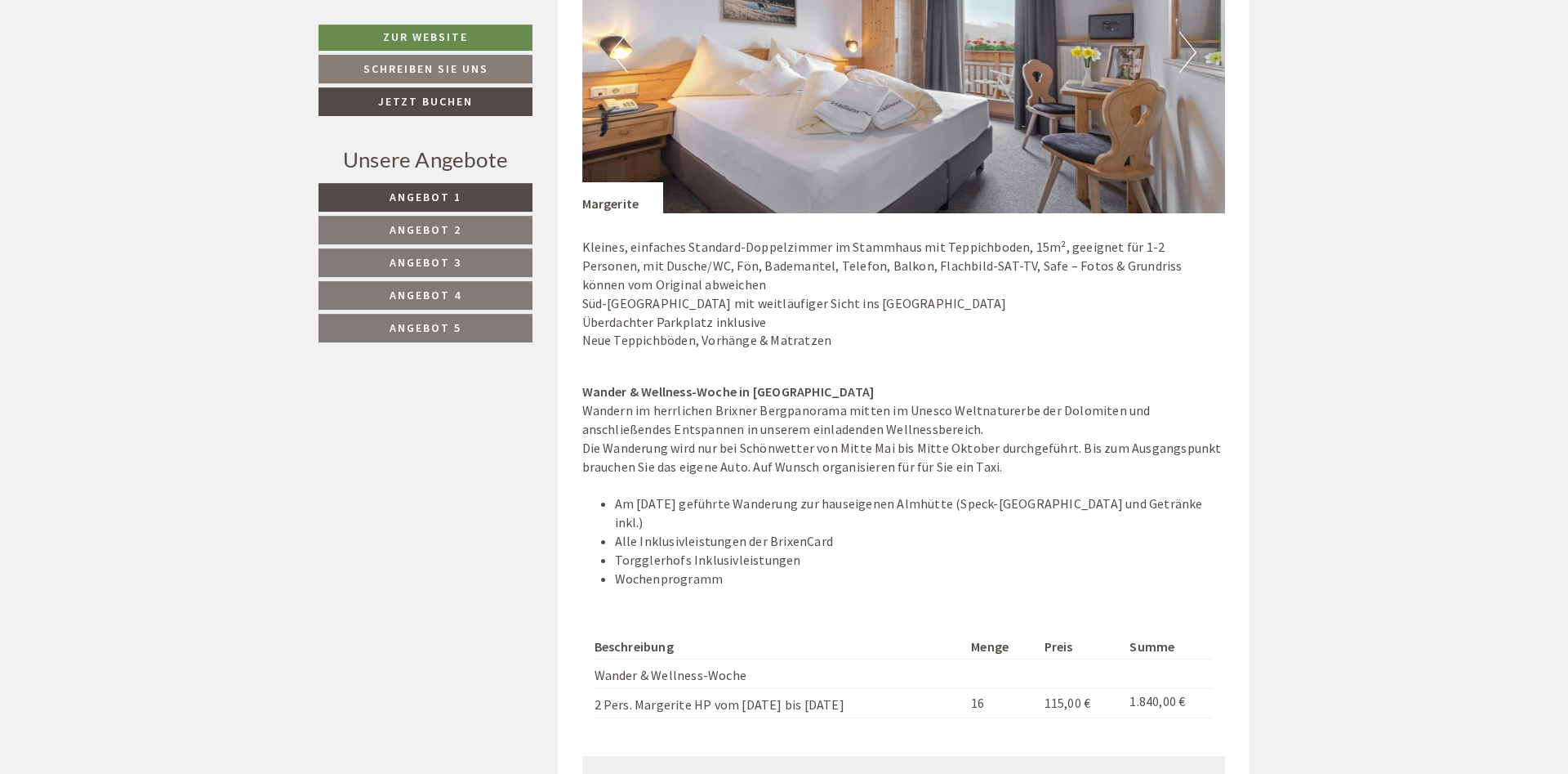
scroll to position [1662, 0]
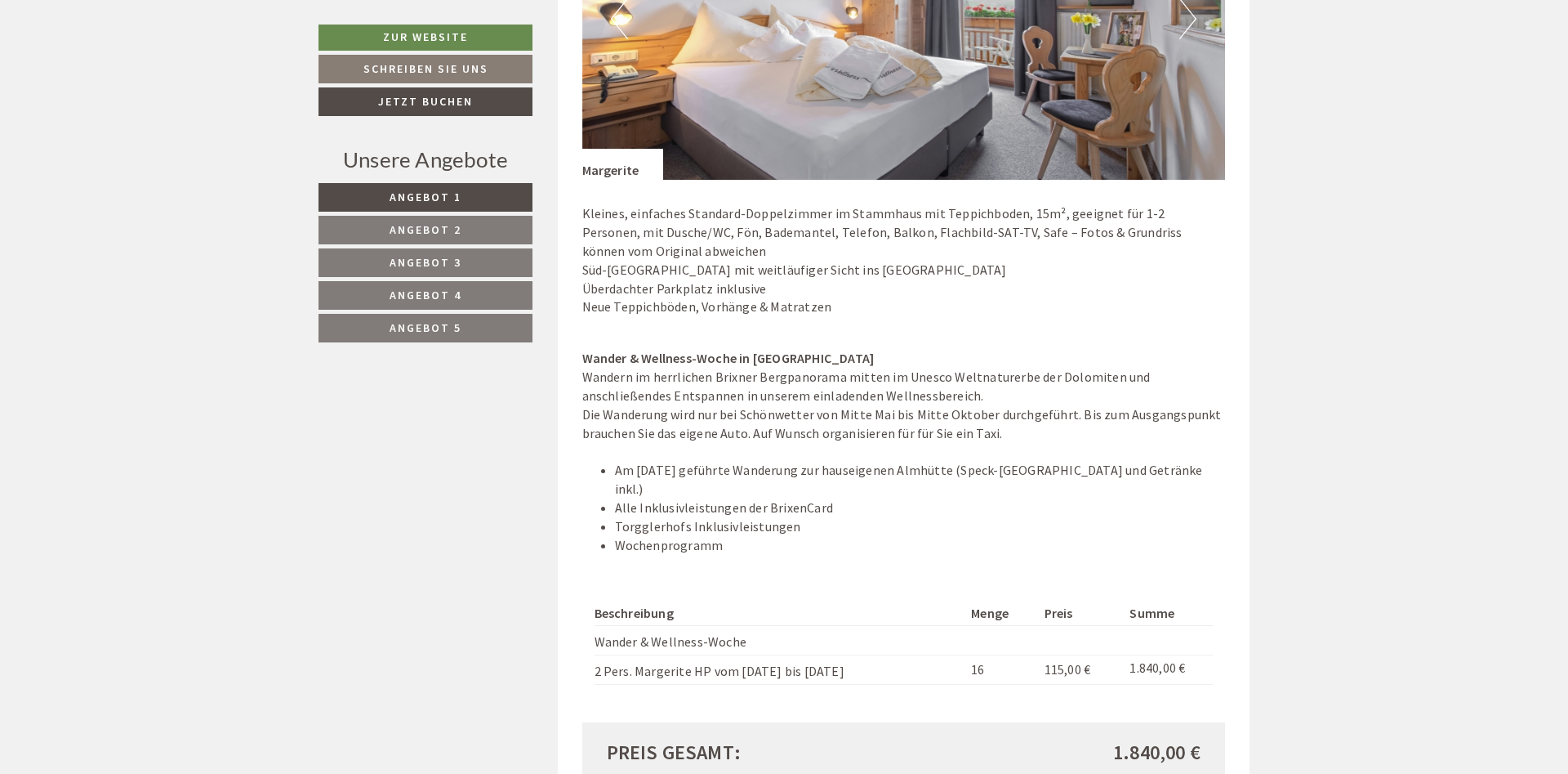
click at [485, 296] on link "Angebot 4" at bounding box center [426, 296] width 214 height 29
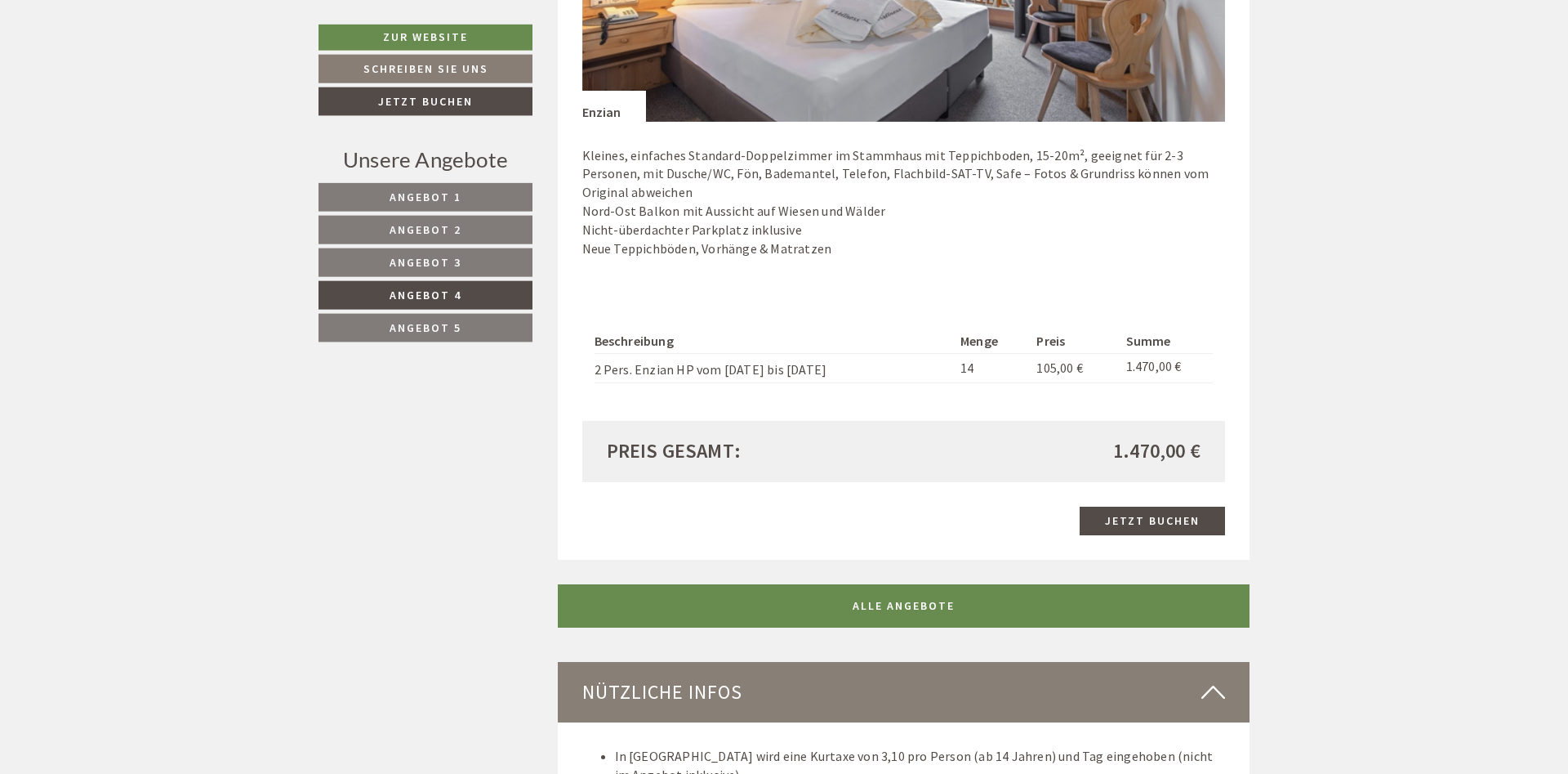
scroll to position [1412, 0]
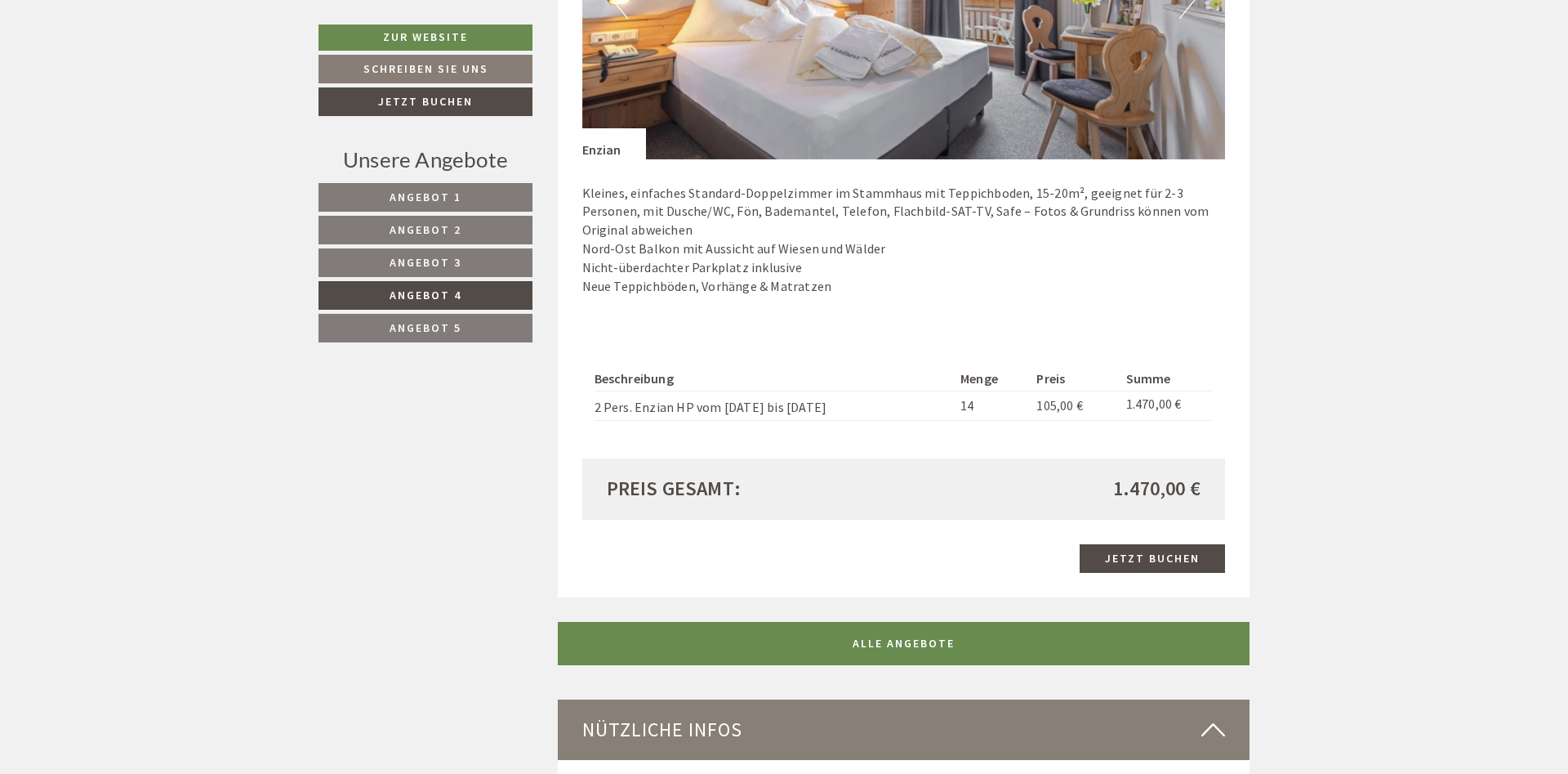
click at [465, 195] on link "Angebot 1" at bounding box center [426, 197] width 214 height 29
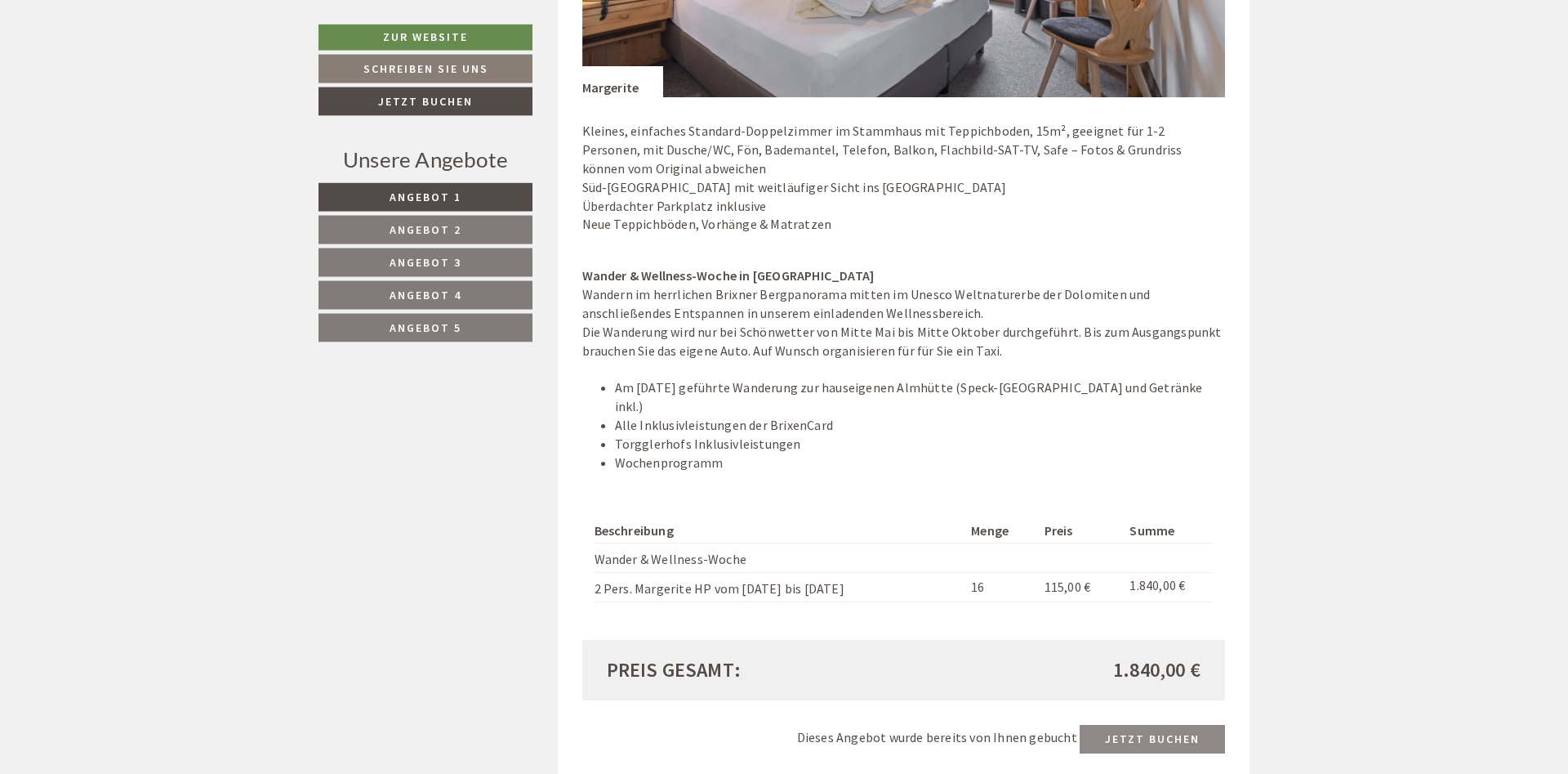
scroll to position [1745, 0]
